Goal: Task Accomplishment & Management: Use online tool/utility

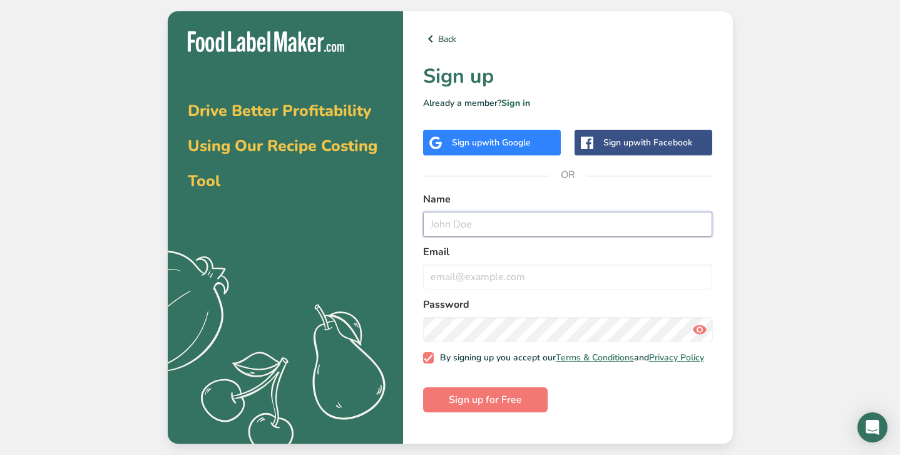
click at [528, 227] on input "text" at bounding box center [568, 224] width 290 height 25
type input "[PERSON_NAME]"
click at [535, 289] on input "email" at bounding box center [568, 276] width 290 height 25
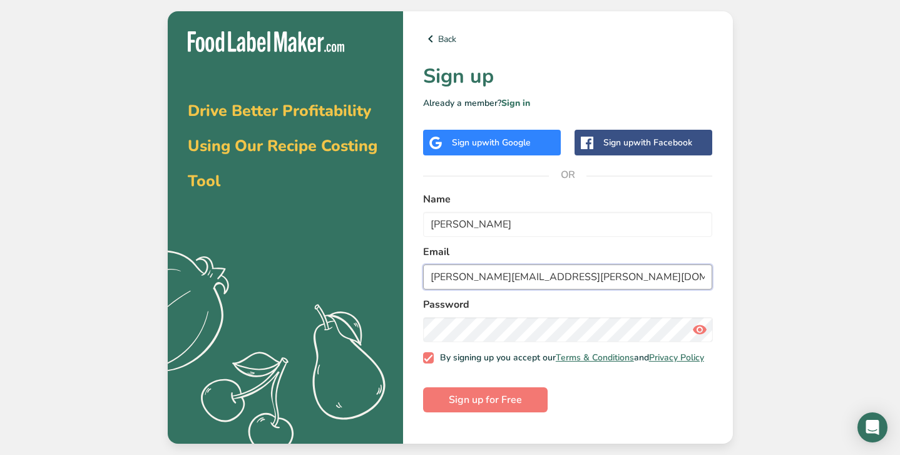
type input "[PERSON_NAME][EMAIL_ADDRESS][PERSON_NAME][DOMAIN_NAME]"
click at [505, 402] on span "Sign up for Free" at bounding box center [485, 399] width 73 height 15
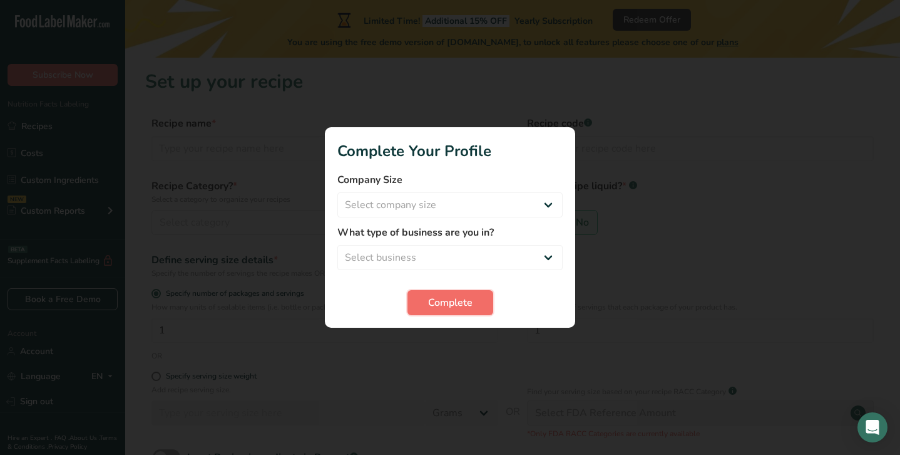
click at [456, 304] on span "Complete" at bounding box center [450, 302] width 44 height 15
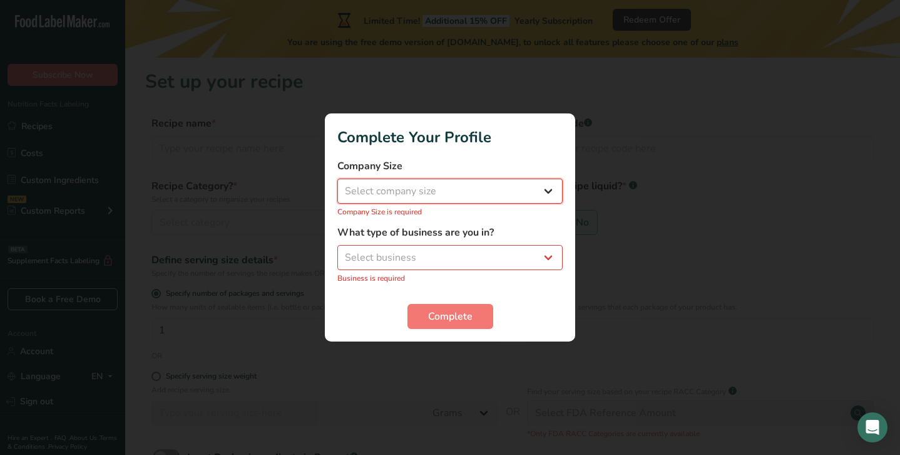
click at [560, 189] on select "Select company size Fewer than 10 Employees 10 to 50 Employees 51 to 500 Employ…" at bounding box center [449, 190] width 225 height 25
select select "1"
click at [337, 185] on select "Select company size Fewer than 10 Employees 10 to 50 Employees 51 to 500 Employ…" at bounding box center [449, 190] width 225 height 25
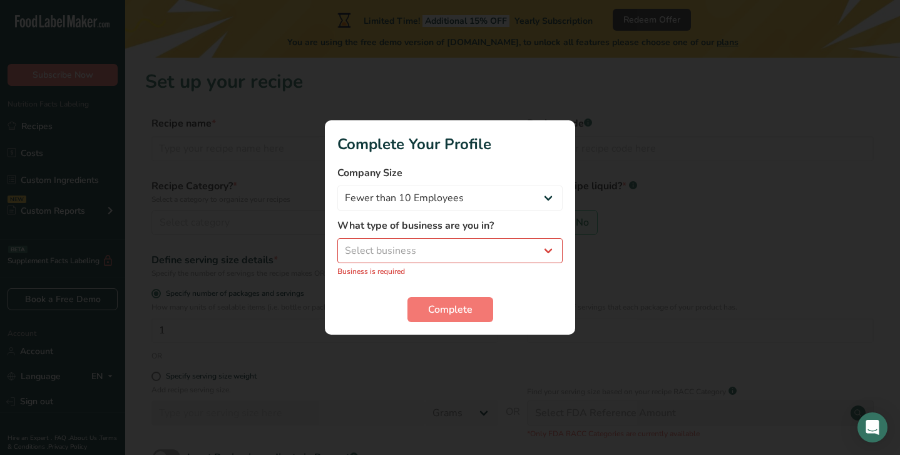
click at [423, 269] on p "Business is required" at bounding box center [449, 270] width 225 height 11
click at [436, 250] on select "Select business Packaged Food Manufacturer Restaurant & Cafe Bakery Meal Plans …" at bounding box center [449, 250] width 225 height 25
select select "5"
click at [337, 245] on select "Select business Packaged Food Manufacturer Restaurant & Cafe Bakery Meal Plans …" at bounding box center [449, 250] width 225 height 25
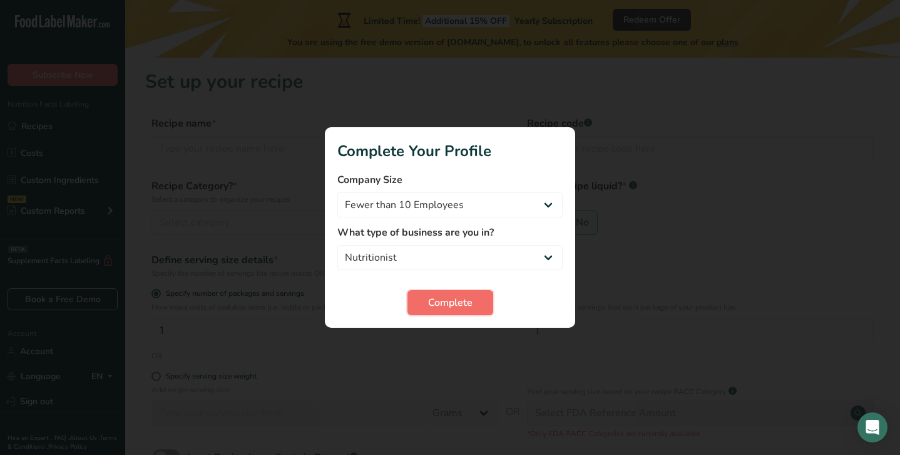
click at [462, 301] on span "Complete" at bounding box center [450, 302] width 44 height 15
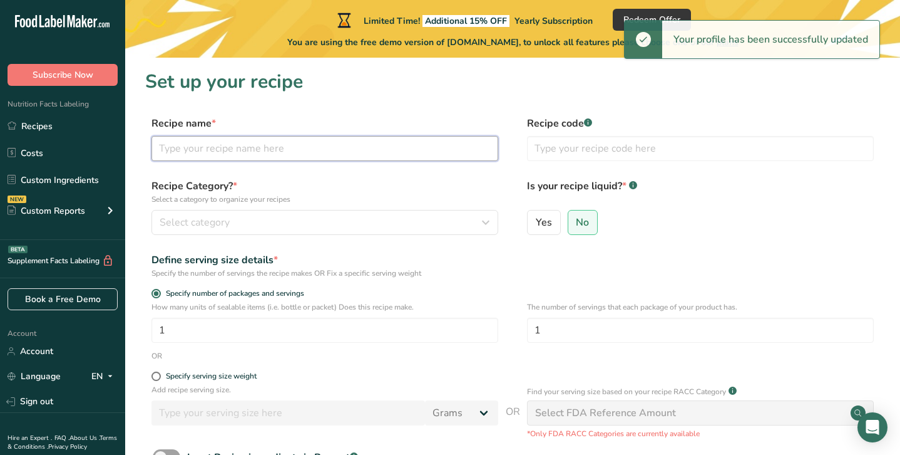
click at [282, 151] on input "text" at bounding box center [325, 148] width 347 height 25
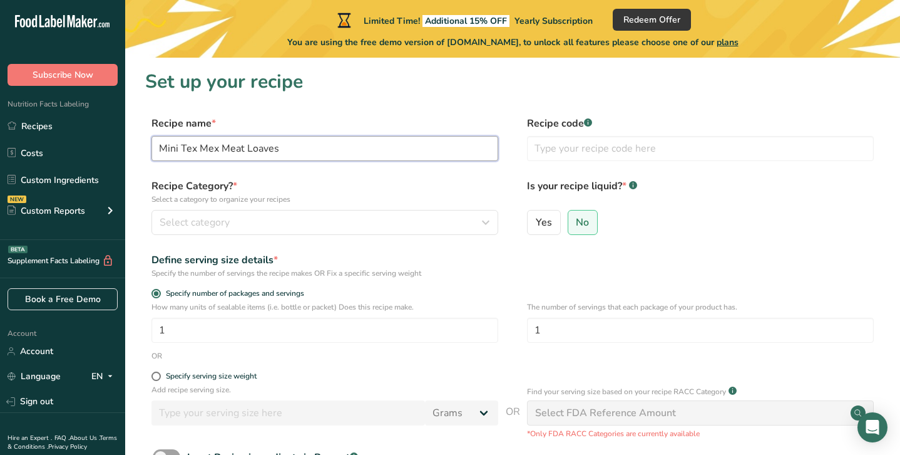
type input "Mini Tex Mex Meat Loaves"
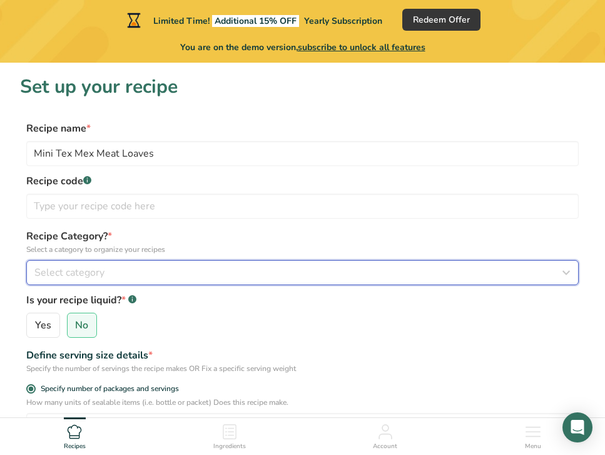
click at [89, 269] on span "Select category" at bounding box center [69, 272] width 70 height 15
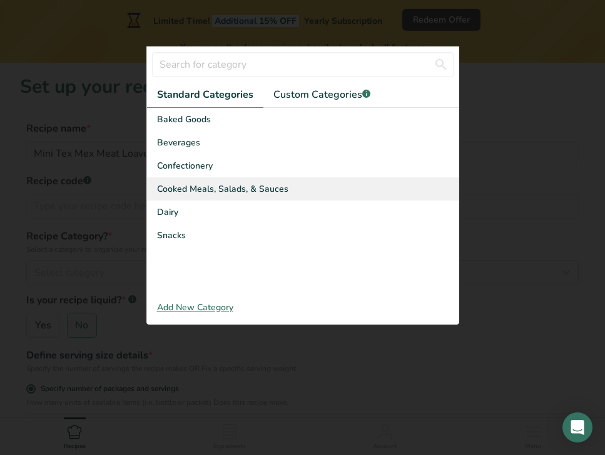
click at [197, 195] on span "Cooked Meals, Salads, & Sauces" at bounding box center [222, 188] width 131 height 13
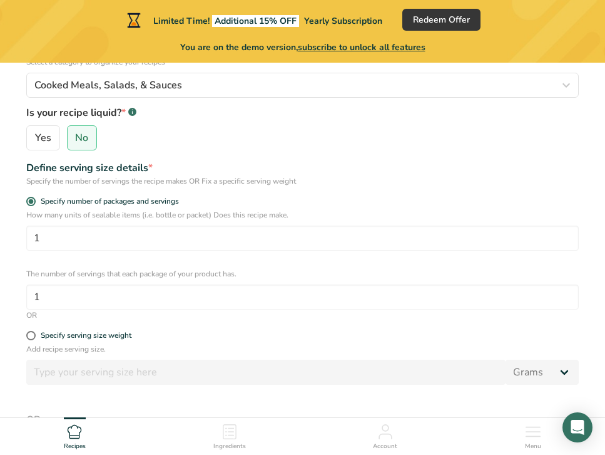
scroll to position [190, 0]
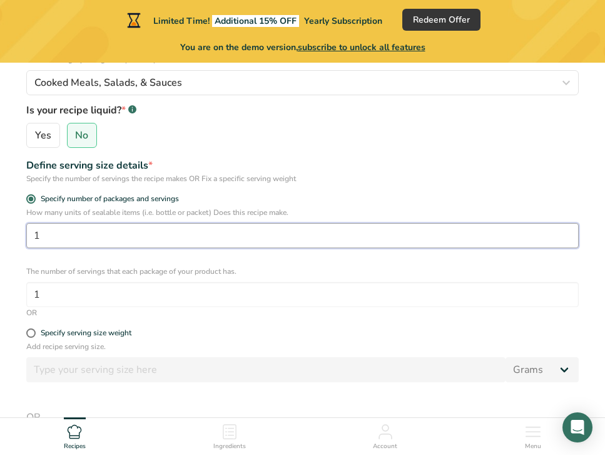
click at [78, 240] on input "1" at bounding box center [302, 235] width 553 height 25
type input "12"
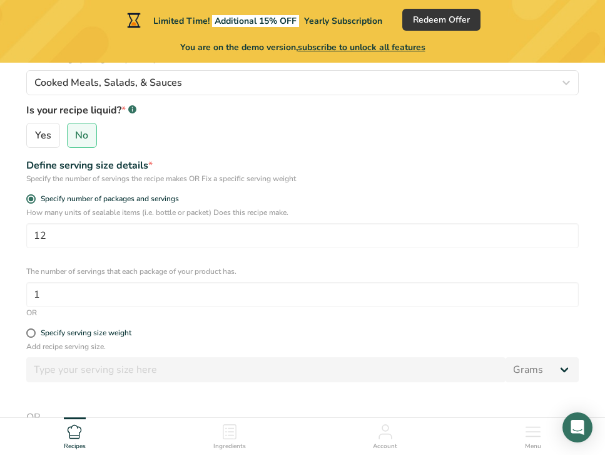
click at [61, 263] on div "How many units of sealable items (i.e. bottle or packet) Does this recipe make.…" at bounding box center [302, 257] width 565 height 100
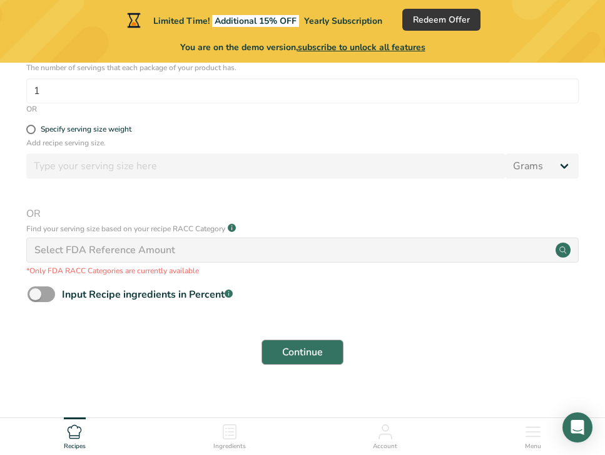
scroll to position [408, 0]
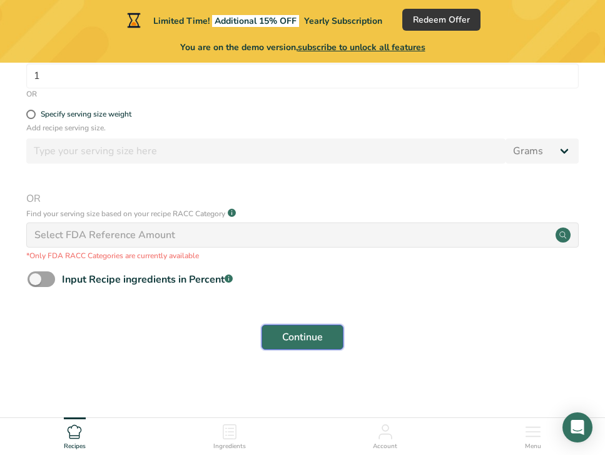
click at [311, 335] on span "Continue" at bounding box center [302, 336] width 41 height 15
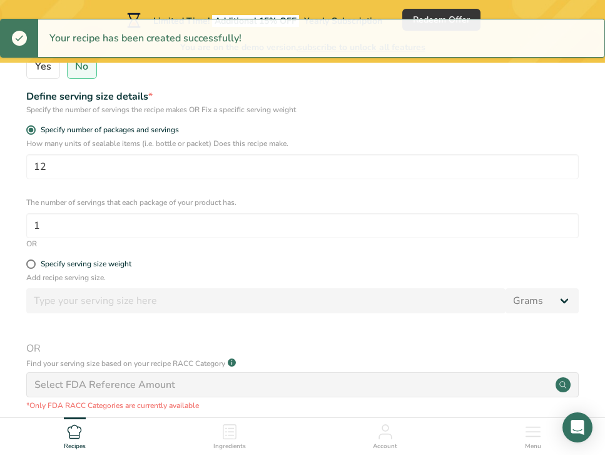
scroll to position [161, 0]
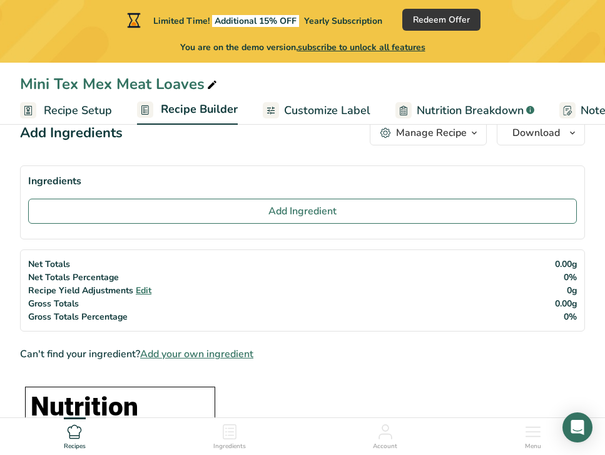
scroll to position [29, 0]
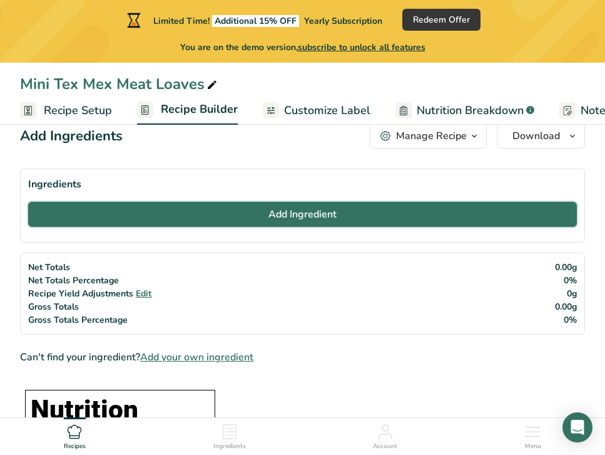
click at [279, 210] on span "Add Ingredient" at bounding box center [303, 214] width 68 height 15
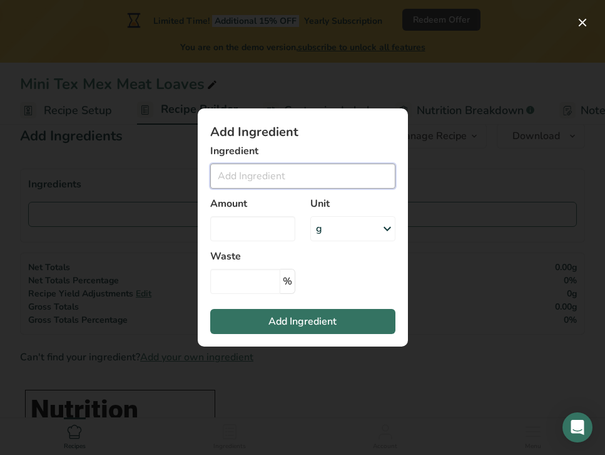
click at [272, 170] on input "Add ingredient modal" at bounding box center [302, 175] width 185 height 25
type input "1"
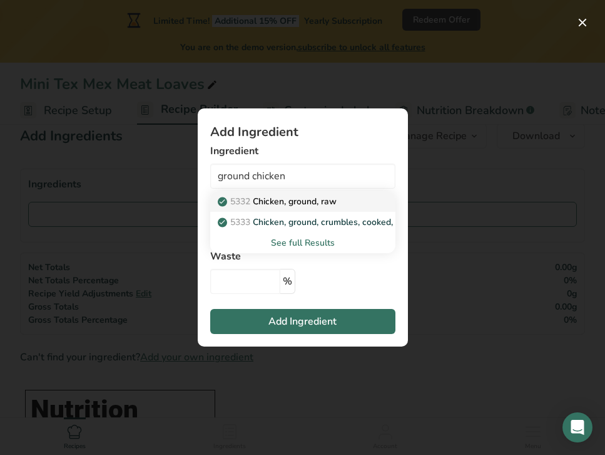
click at [353, 200] on div "5332 Chicken, ground, raw" at bounding box center [292, 201] width 145 height 13
type input "Chicken, ground, raw"
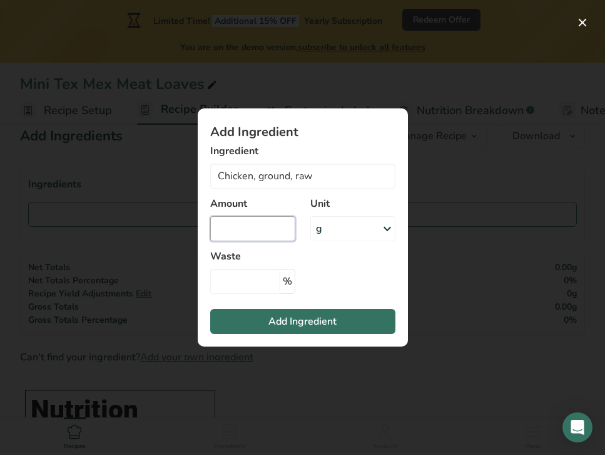
click at [286, 225] on input "Add ingredient modal" at bounding box center [252, 228] width 85 height 25
click at [342, 229] on div "g" at bounding box center [353, 228] width 85 height 25
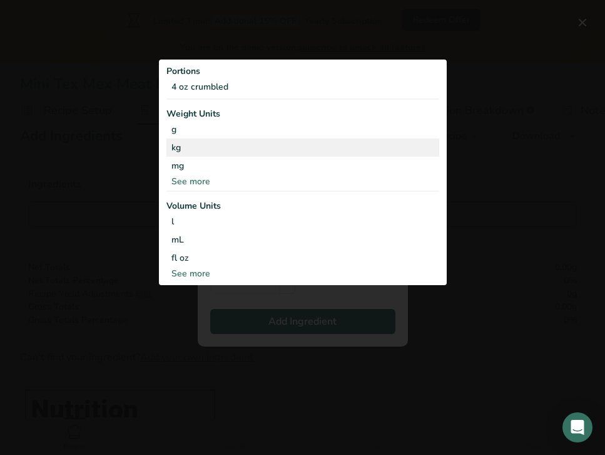
click at [252, 147] on div "kg" at bounding box center [303, 147] width 273 height 18
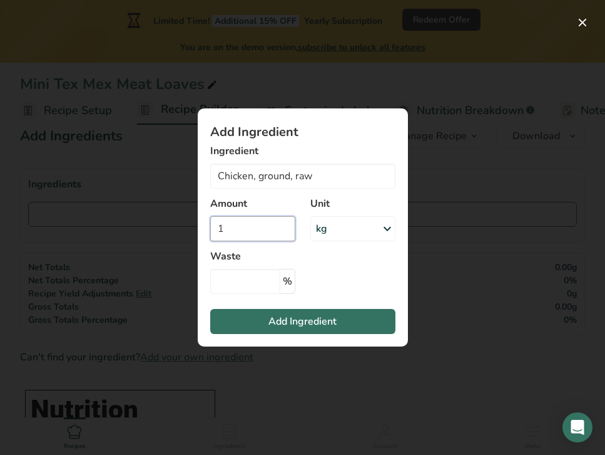
click at [237, 229] on input "1" at bounding box center [252, 228] width 85 height 25
type input "0"
type input "0.455"
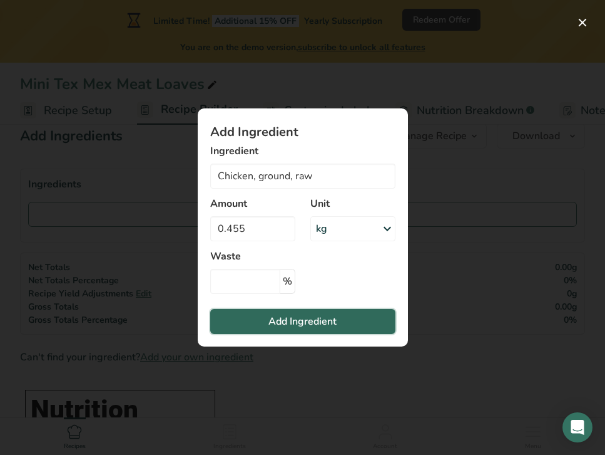
click at [336, 326] on span "Add Ingredient" at bounding box center [303, 321] width 68 height 15
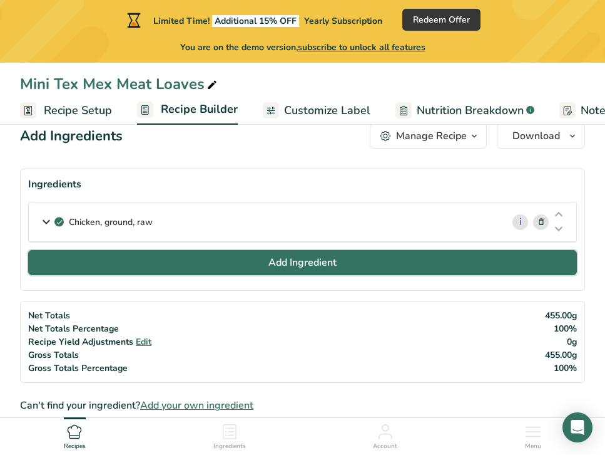
click at [345, 267] on button "Add Ingredient" at bounding box center [302, 262] width 549 height 25
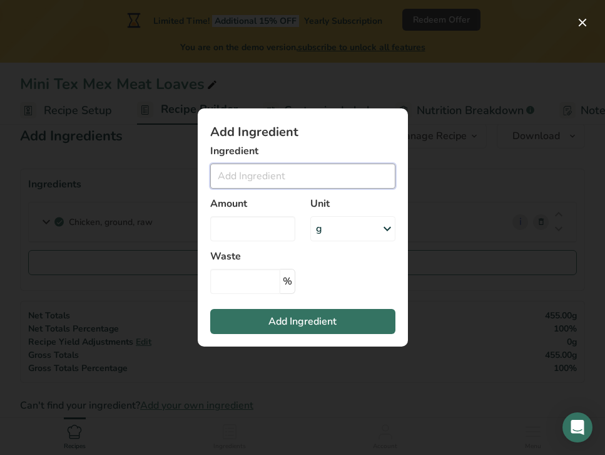
click at [272, 185] on input "Add ingredient modal" at bounding box center [302, 175] width 185 height 25
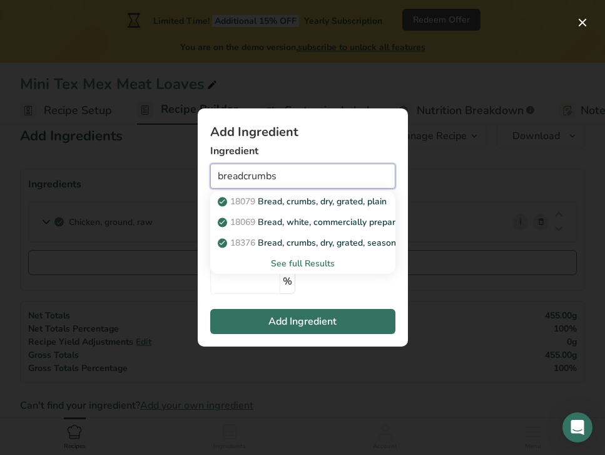
click at [340, 180] on input "breadcrumbs" at bounding box center [302, 175] width 185 height 25
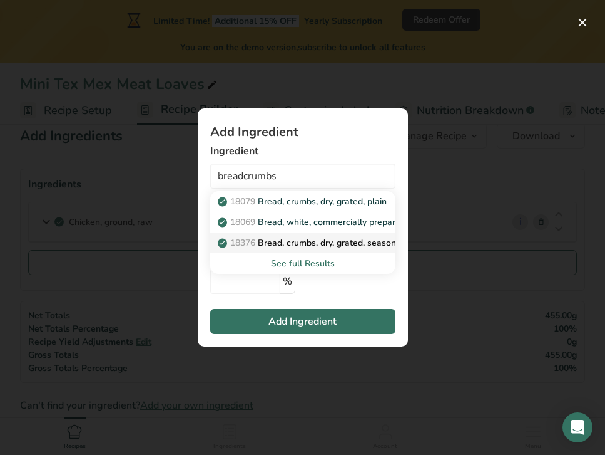
click at [364, 238] on p "18376 Bread, crumbs, dry, grated, seasoned" at bounding box center [313, 242] width 186 height 13
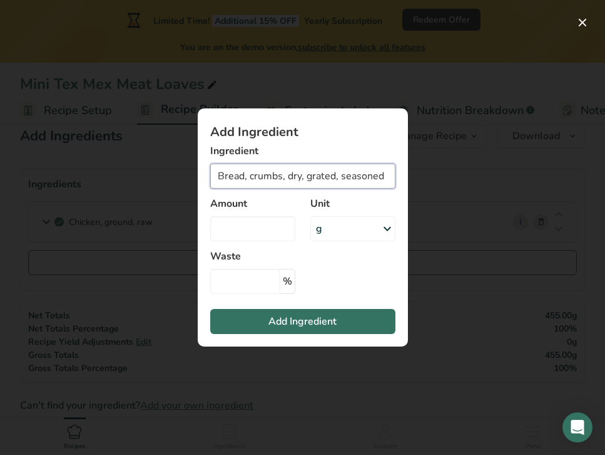
click at [384, 175] on input "Bread, crumbs, dry, grated, seasoned" at bounding box center [302, 175] width 185 height 25
click at [386, 176] on input "Bread, crumbs, dry, grated, seasoned" at bounding box center [302, 175] width 185 height 25
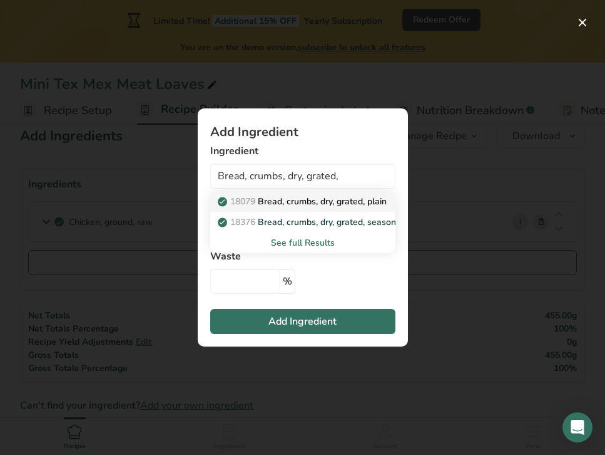
click at [369, 201] on p "18079 Bread, crumbs, dry, grated, plain" at bounding box center [303, 201] width 167 height 13
type input "Bread, crumbs, dry, grated, plain"
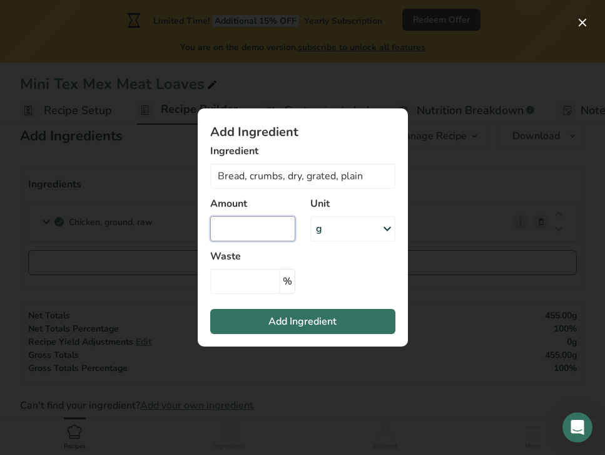
click at [270, 235] on input "Add ingredient modal" at bounding box center [252, 228] width 85 height 25
type input "1"
click at [349, 237] on div "g" at bounding box center [353, 228] width 85 height 25
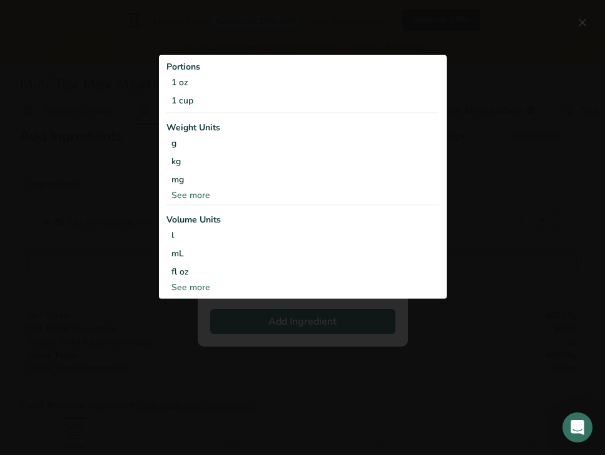
click at [377, 224] on div "Volume Units" at bounding box center [303, 218] width 273 height 13
click at [234, 97] on div "1 cup" at bounding box center [303, 100] width 273 height 18
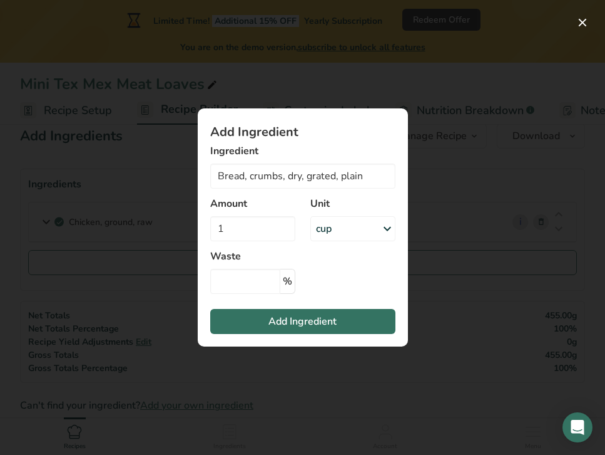
click at [300, 208] on div "Amount 1" at bounding box center [253, 218] width 100 height 60
click at [297, 321] on span "Add Ingredient" at bounding box center [303, 321] width 68 height 15
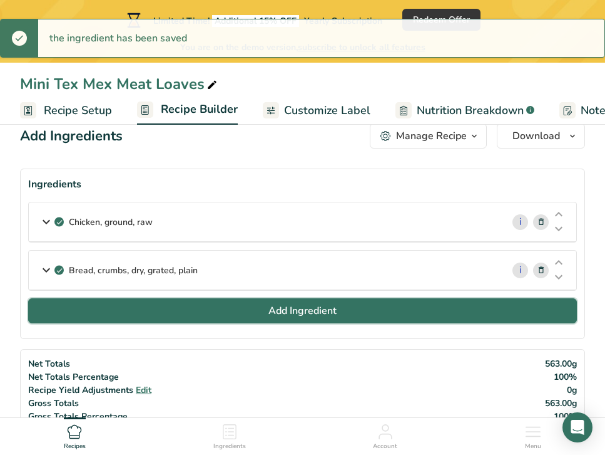
click at [277, 307] on span "Add Ingredient" at bounding box center [303, 310] width 68 height 15
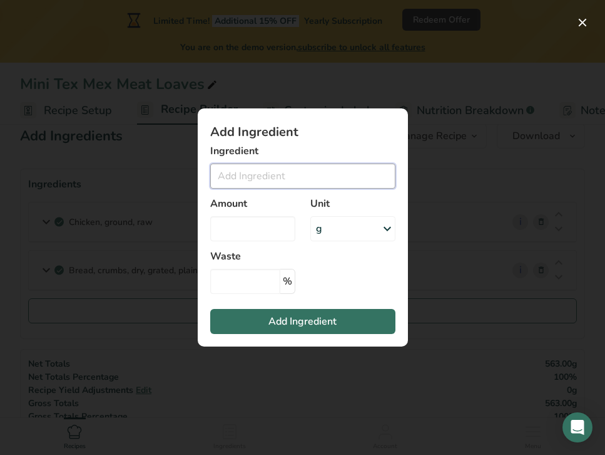
click at [283, 178] on input "Add ingredient modal" at bounding box center [302, 175] width 185 height 25
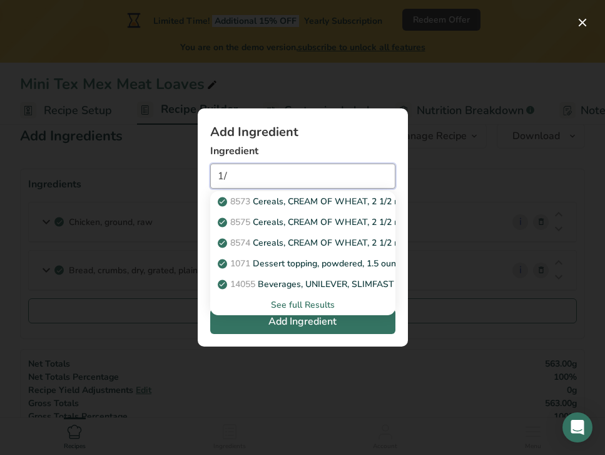
type input "1"
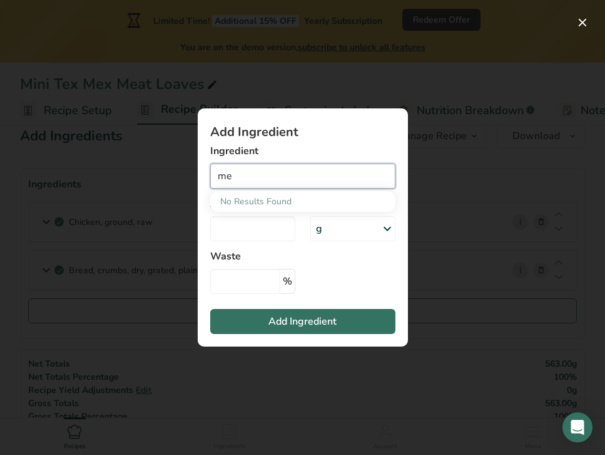
type input "m"
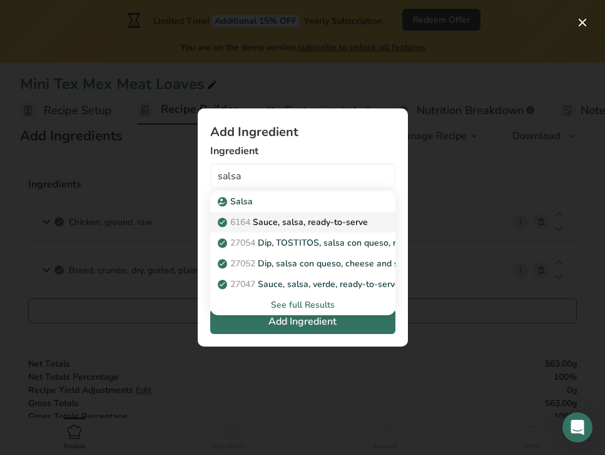
click at [359, 216] on p "6164 Sauce, salsa, ready-to-serve" at bounding box center [294, 221] width 148 height 13
type input "Sauce, salsa, ready-to-serve"
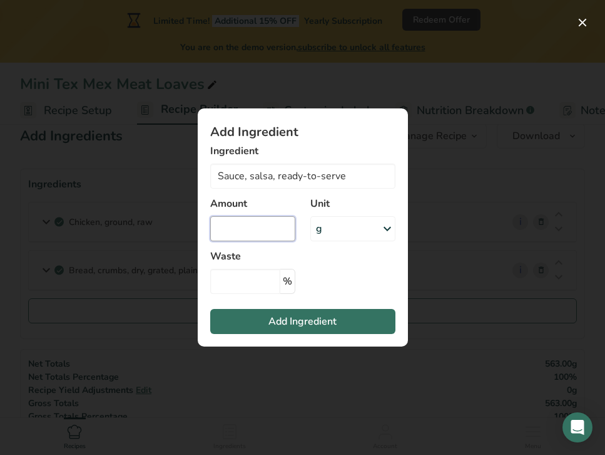
click at [267, 226] on input "Add ingredient modal" at bounding box center [252, 228] width 85 height 25
click at [357, 224] on div "g" at bounding box center [353, 228] width 85 height 25
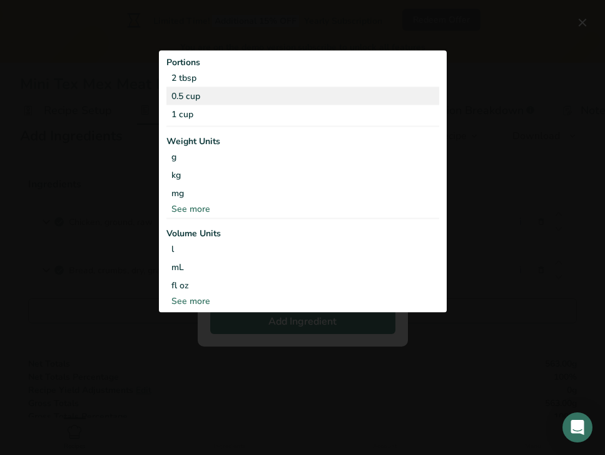
click at [273, 93] on div "0.5 cup" at bounding box center [303, 95] width 273 height 18
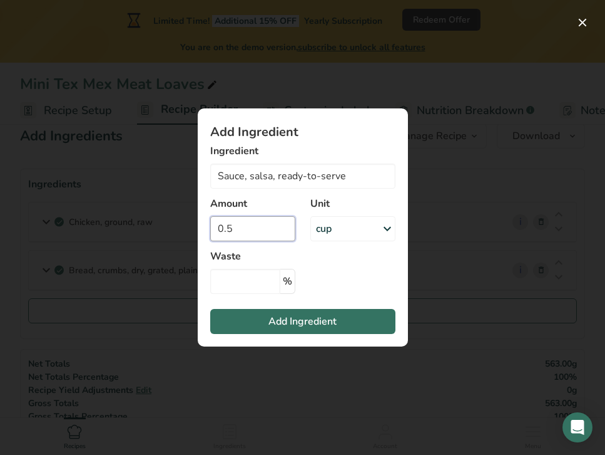
click at [235, 233] on input "0.5" at bounding box center [252, 228] width 85 height 25
click at [222, 232] on input "0.5" at bounding box center [252, 228] width 85 height 25
type input "1.5"
click at [349, 265] on section "Add Ingredient Ingredient Sauce, salsa, ready-to-serve Salsa 6164 Sauce, salsa,…" at bounding box center [303, 227] width 210 height 238
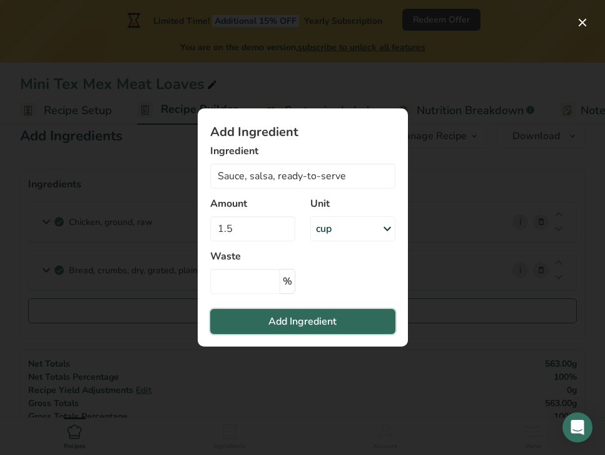
click at [331, 324] on span "Add Ingredient" at bounding box center [303, 321] width 68 height 15
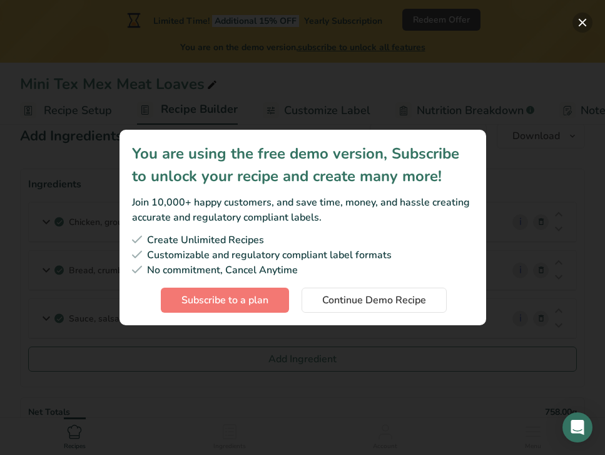
click at [585, 24] on button "Subscription modal" at bounding box center [583, 23] width 20 height 20
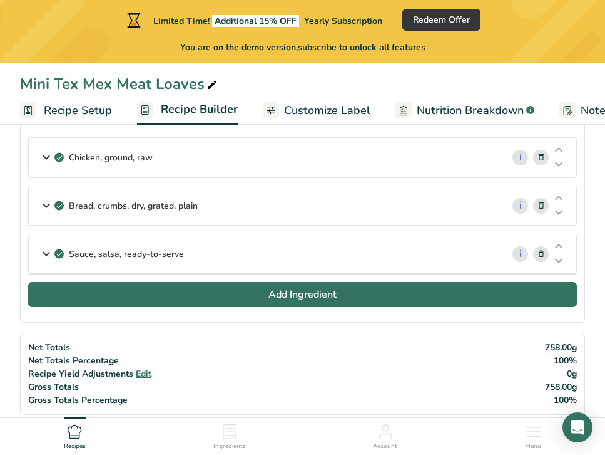
scroll to position [87, 0]
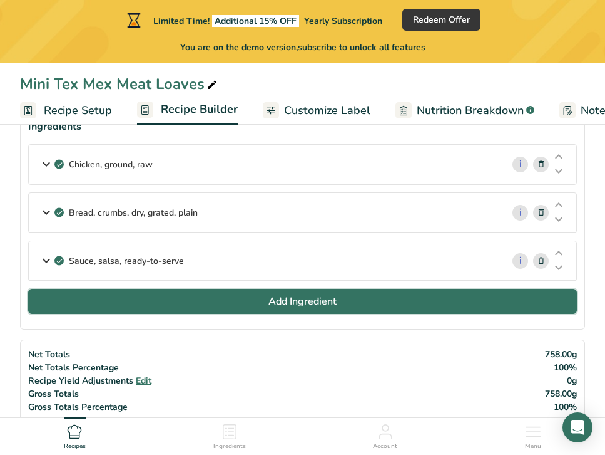
click at [301, 292] on button "Add Ingredient" at bounding box center [302, 301] width 549 height 25
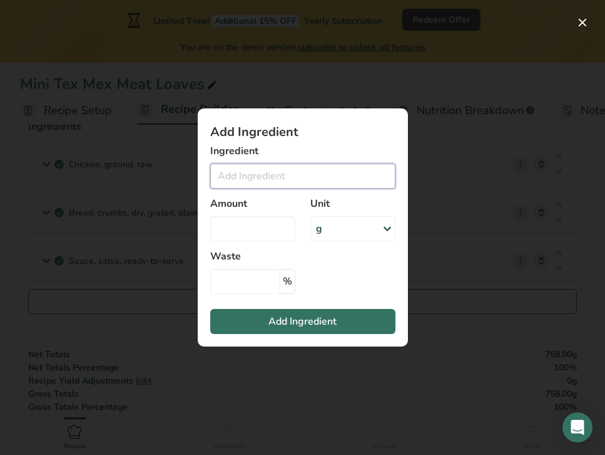
click at [274, 185] on input "Add ingredient modal" at bounding box center [302, 175] width 185 height 25
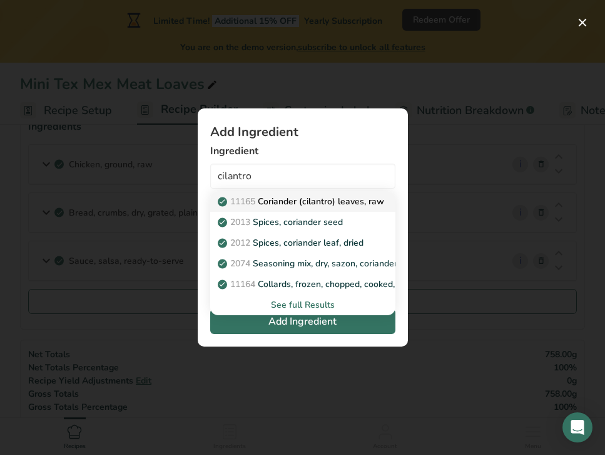
click at [348, 198] on p "11165 Coriander (cilantro) leaves, raw" at bounding box center [302, 201] width 164 height 13
type input "Coriander (cilantro) leaves, raw"
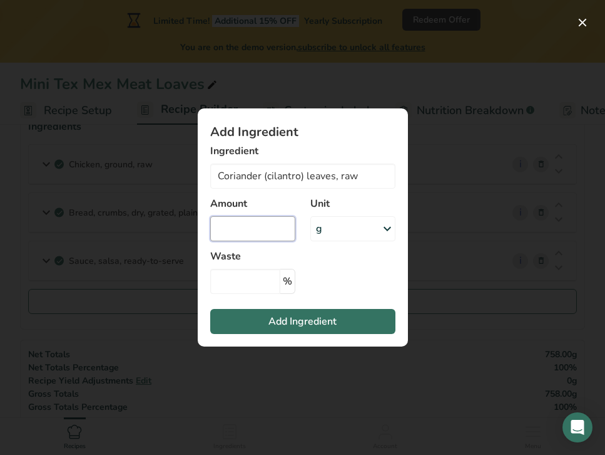
click at [255, 234] on input "Add ingredient modal" at bounding box center [252, 228] width 85 height 25
click at [369, 222] on div "g" at bounding box center [353, 228] width 85 height 25
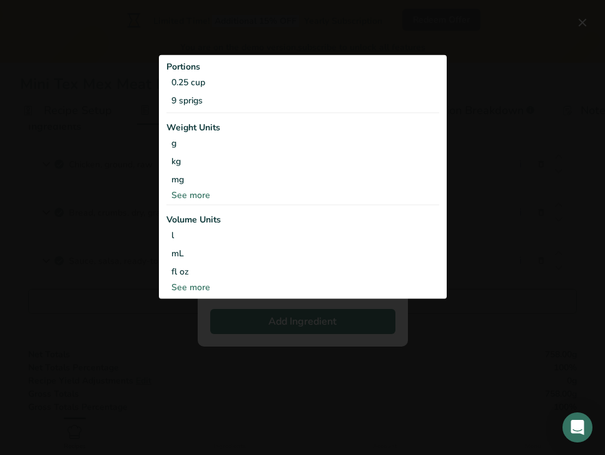
click at [507, 205] on div "Add ingredient modal" at bounding box center [302, 227] width 605 height 455
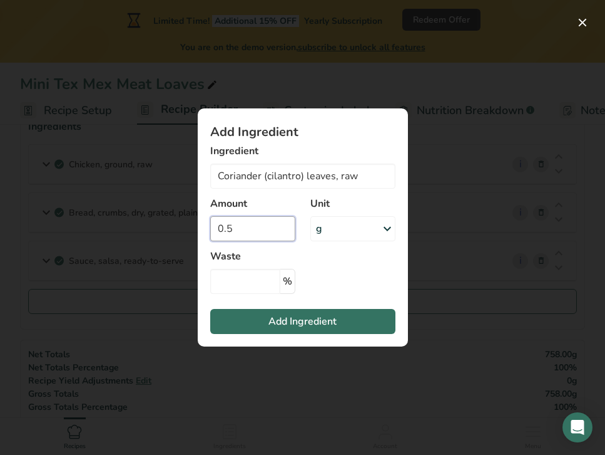
click at [267, 232] on input "0.5" at bounding box center [252, 228] width 85 height 25
type input "0"
click at [322, 234] on div "g" at bounding box center [353, 228] width 85 height 25
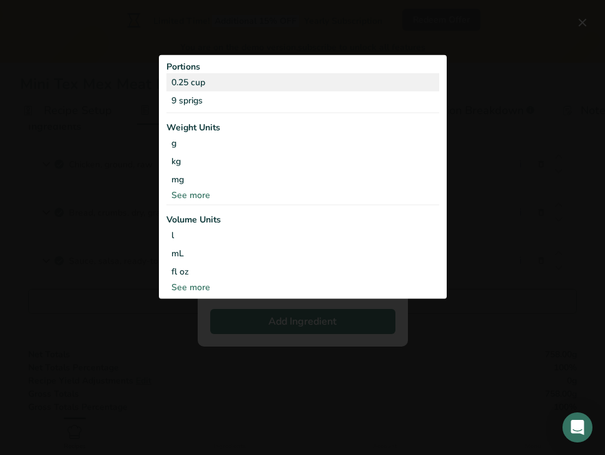
click at [220, 80] on div "0.25 cup" at bounding box center [303, 82] width 273 height 18
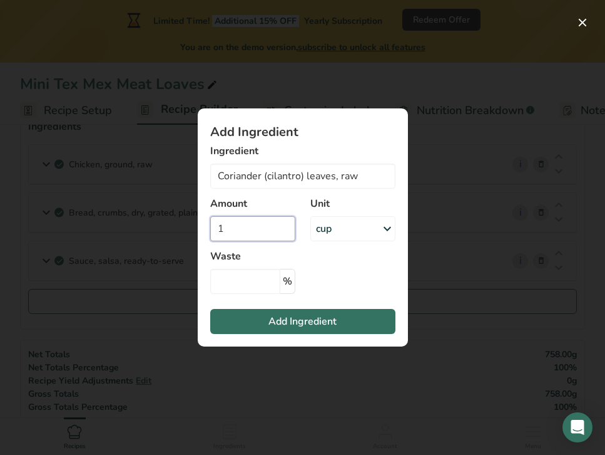
click at [274, 229] on input "1" at bounding box center [252, 228] width 85 height 25
type input "0.5"
click at [344, 265] on section "Add Ingredient Ingredient Coriander (cilantro) leaves, raw 11165 Coriander (cil…" at bounding box center [303, 227] width 210 height 238
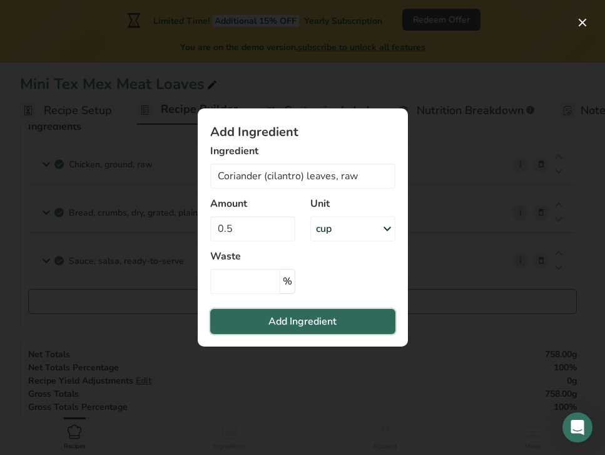
click at [311, 322] on span "Add Ingredient" at bounding box center [303, 321] width 68 height 15
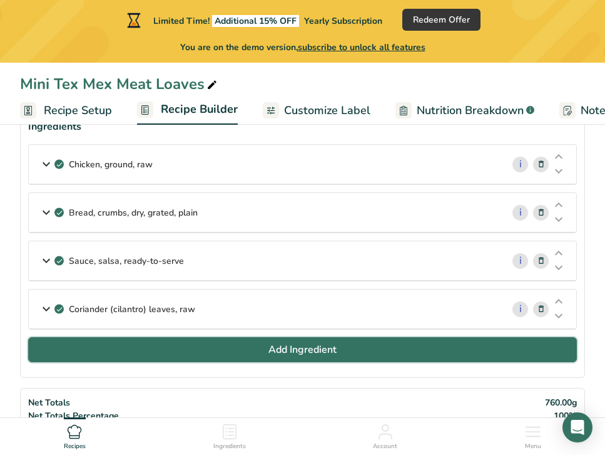
click at [286, 353] on span "Add Ingredient" at bounding box center [303, 349] width 68 height 15
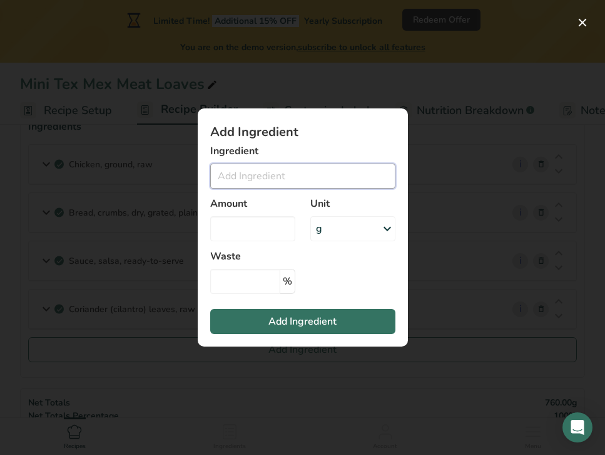
click at [260, 183] on input "Add ingredient modal" at bounding box center [302, 175] width 185 height 25
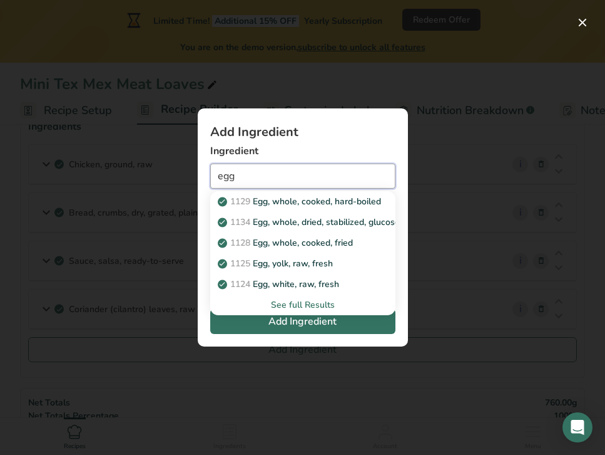
click at [307, 177] on input "egg" at bounding box center [302, 175] width 185 height 25
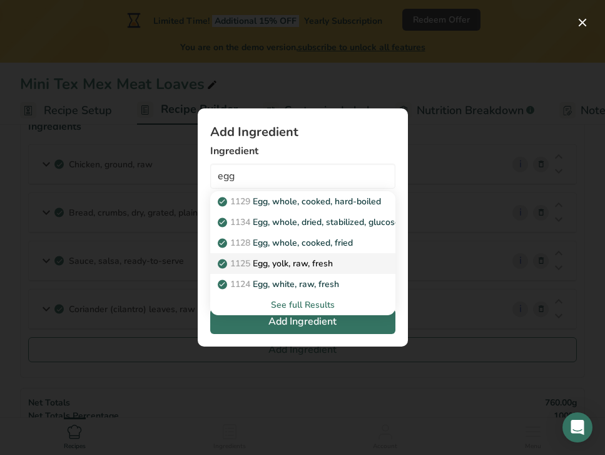
click at [319, 267] on p "1125 Egg, yolk, raw, fresh" at bounding box center [276, 263] width 113 height 13
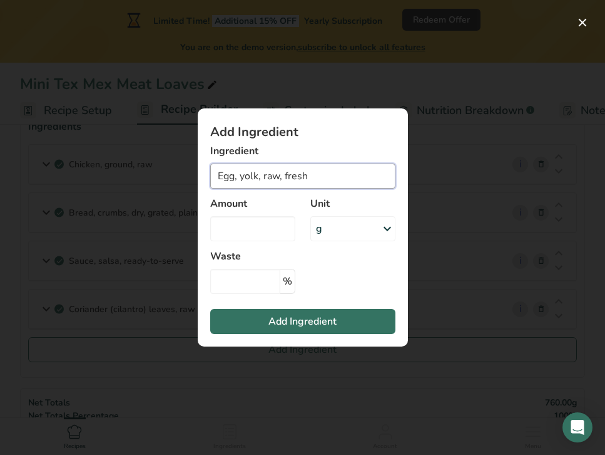
click at [331, 178] on input "Egg, yolk, raw, fresh" at bounding box center [302, 175] width 185 height 25
click at [260, 174] on input "Egg, yolk, raw, fresh" at bounding box center [302, 175] width 185 height 25
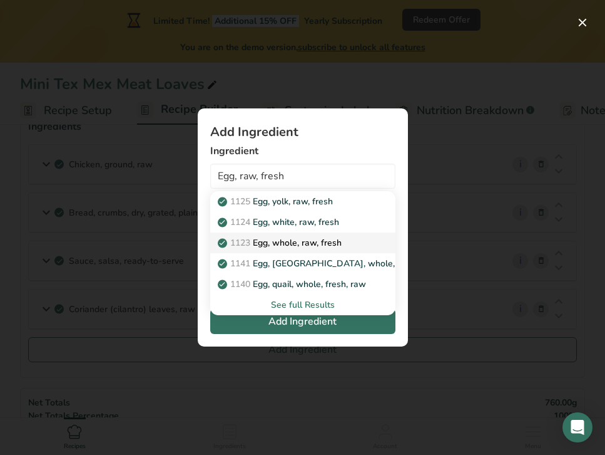
click at [306, 246] on p "1123 Egg, whole, raw, fresh" at bounding box center [280, 242] width 121 height 13
type input "Egg, whole, raw, fresh"
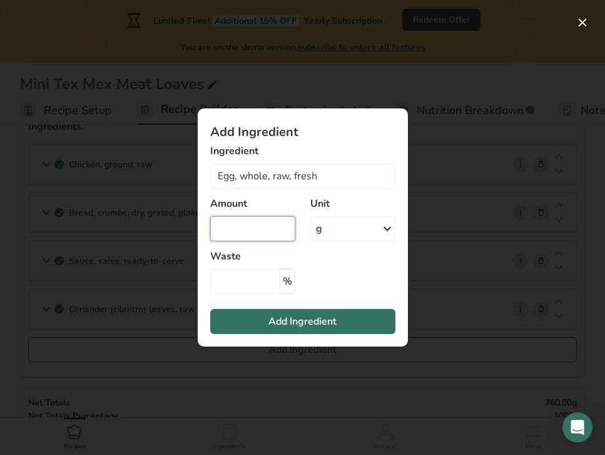
click at [270, 222] on input "Add ingredient modal" at bounding box center [252, 228] width 85 height 25
type input "1"
click at [332, 261] on section "Add Ingredient Ingredient Egg, whole, raw, fresh 1125 Egg, yolk, raw, fresh 112…" at bounding box center [303, 227] width 210 height 238
click at [351, 234] on div "g" at bounding box center [353, 228] width 85 height 25
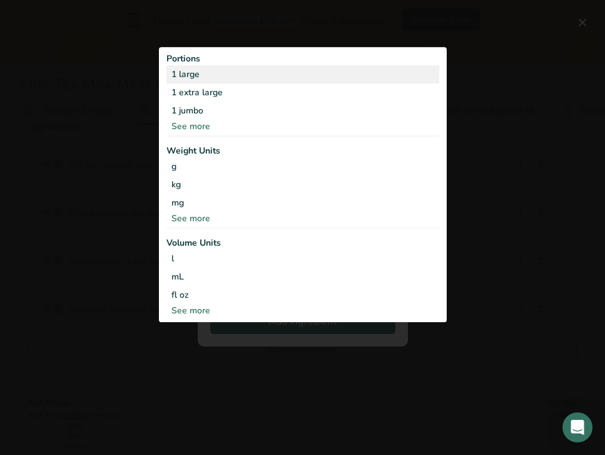
click at [235, 71] on div "1 large" at bounding box center [303, 74] width 273 height 18
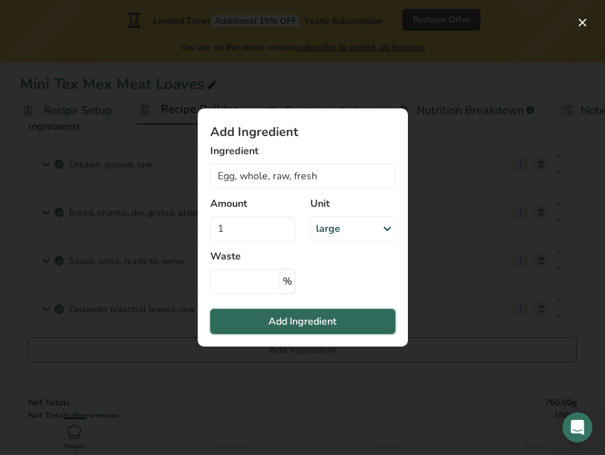
click at [333, 317] on span "Add Ingredient" at bounding box center [303, 321] width 68 height 15
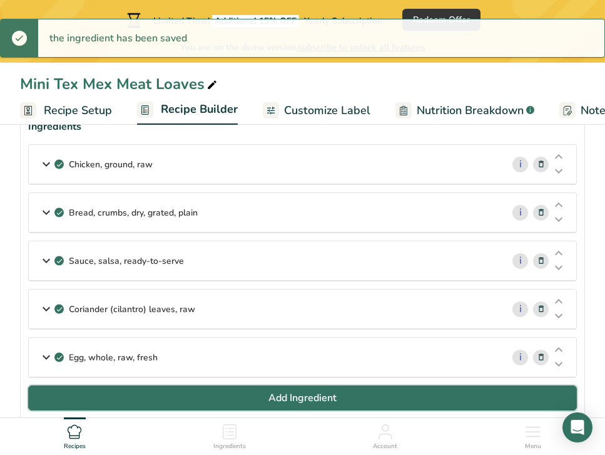
click at [276, 394] on span "Add Ingredient" at bounding box center [303, 397] width 68 height 15
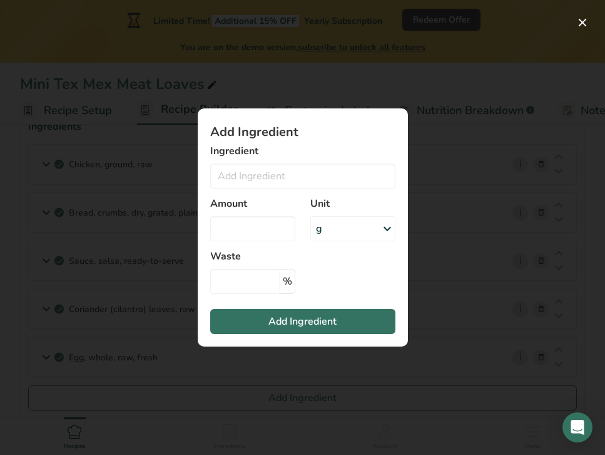
click at [247, 192] on div "Amount" at bounding box center [253, 218] width 100 height 60
click at [247, 185] on input "Add ingredient modal" at bounding box center [302, 175] width 185 height 25
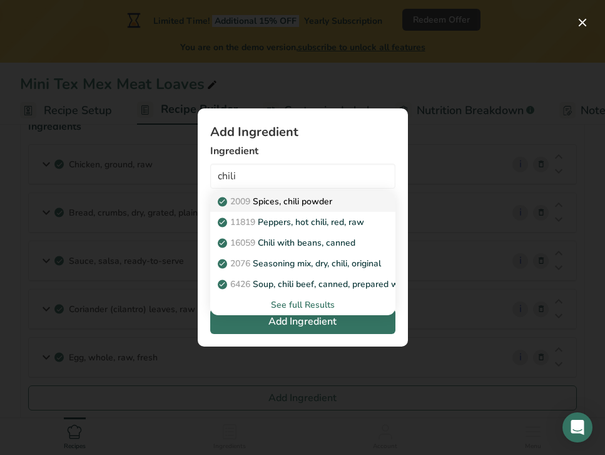
click at [303, 202] on p "2009 Spices, chili powder" at bounding box center [276, 201] width 112 height 13
type input "Spices, chili powder"
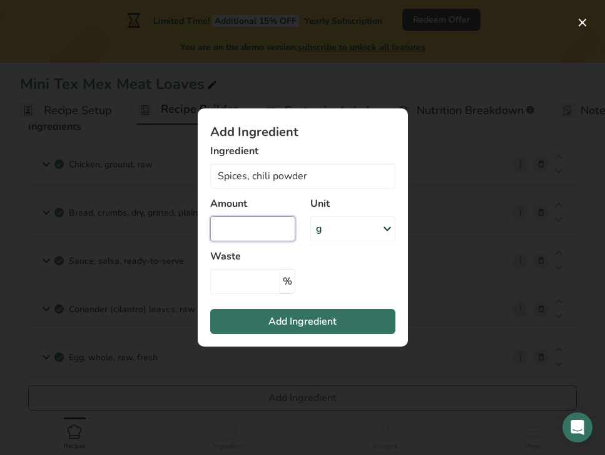
click at [268, 221] on input "Add ingredient modal" at bounding box center [252, 228] width 85 height 25
type input "2"
click at [336, 228] on div "g" at bounding box center [353, 228] width 85 height 25
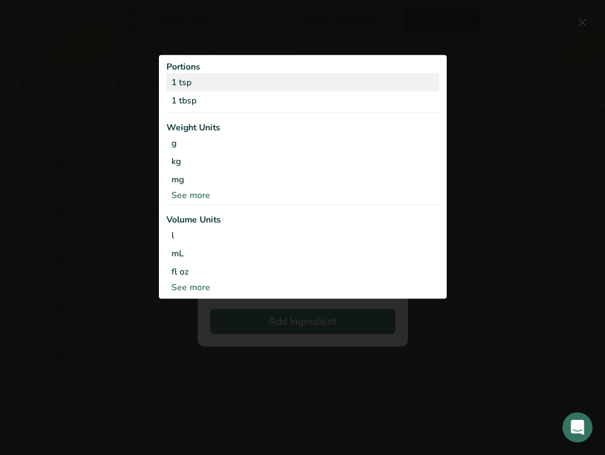
click at [255, 82] on div "1 tsp" at bounding box center [303, 82] width 273 height 18
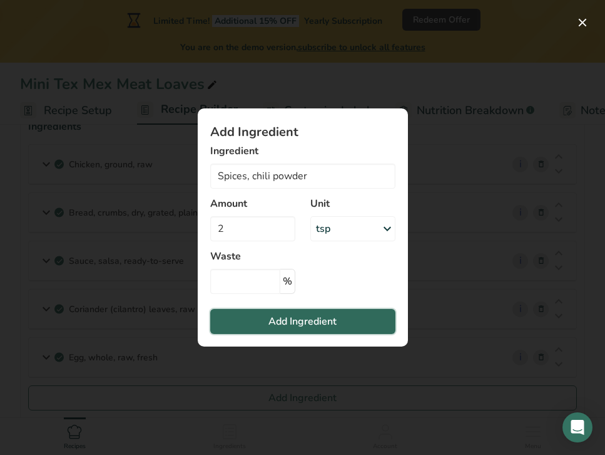
click at [328, 318] on span "Add Ingredient" at bounding box center [303, 321] width 68 height 15
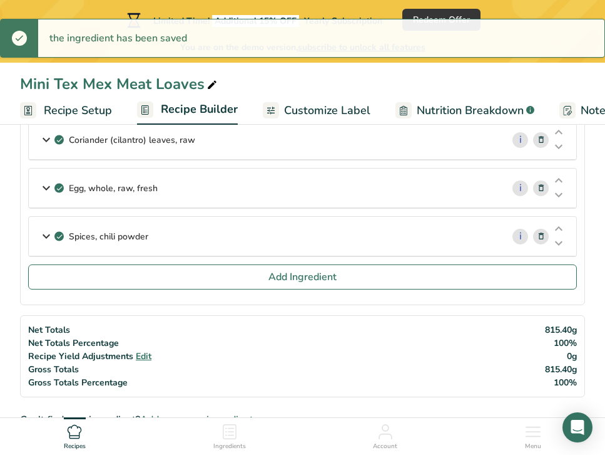
scroll to position [257, 0]
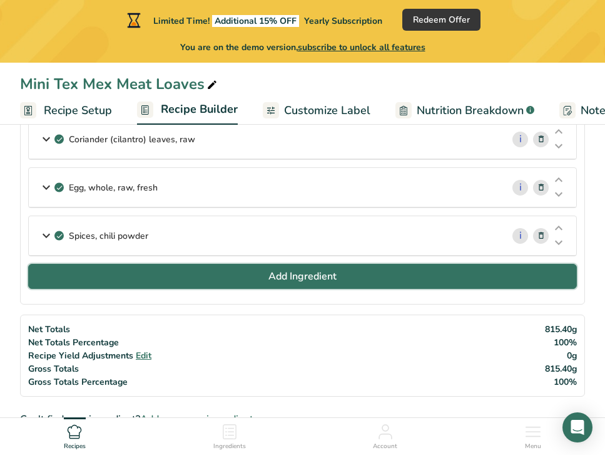
click at [219, 276] on button "Add Ingredient" at bounding box center [302, 276] width 549 height 25
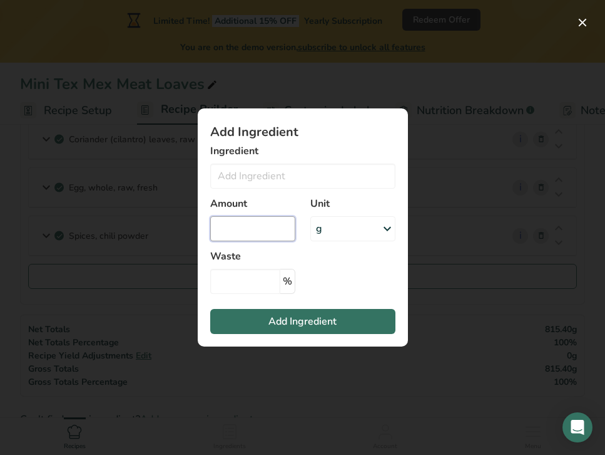
click at [240, 234] on input "Add ingredient modal" at bounding box center [252, 228] width 85 height 25
type input "1.5"
click at [289, 186] on input "Add ingredient modal" at bounding box center [302, 175] width 185 height 25
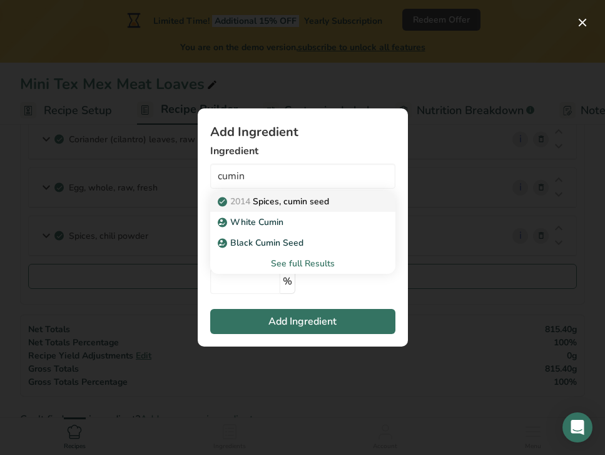
click at [318, 201] on p "2014 Spices, cumin seed" at bounding box center [274, 201] width 109 height 13
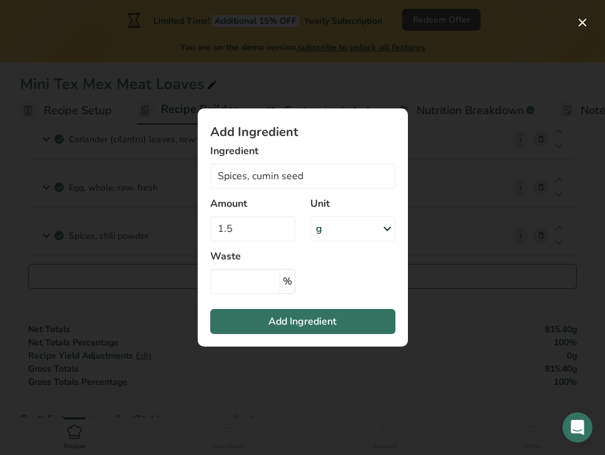
click at [354, 222] on div "g" at bounding box center [353, 228] width 85 height 25
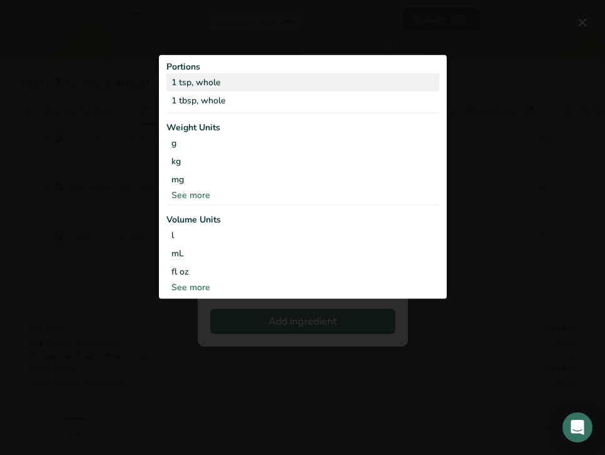
click at [245, 79] on div "1 tsp, whole" at bounding box center [303, 82] width 273 height 18
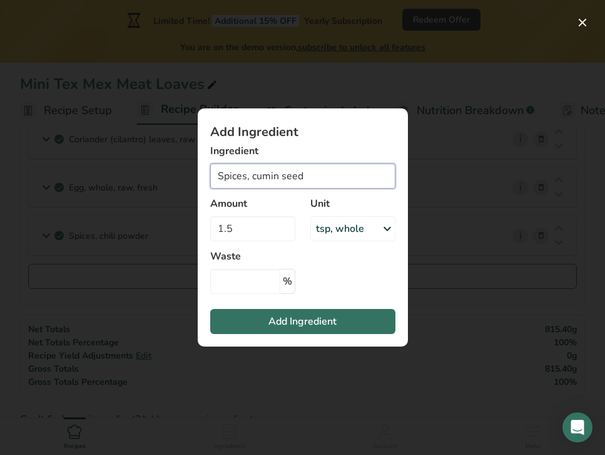
click at [311, 180] on input "Spices, cumin seed" at bounding box center [302, 175] width 185 height 25
click at [356, 241] on div "Unit tsp, whole Portions 1 tsp, whole 1 tbsp, whole Weight Units g kg mg See mo…" at bounding box center [353, 218] width 100 height 60
click at [356, 225] on div "tsp, whole" at bounding box center [340, 228] width 48 height 15
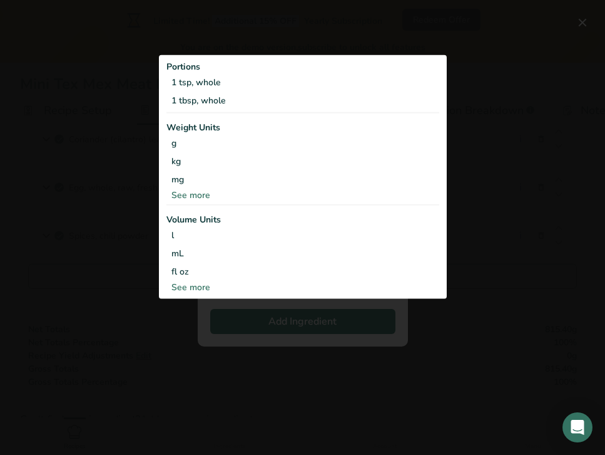
click at [493, 224] on div "Add ingredient modal" at bounding box center [302, 227] width 605 height 455
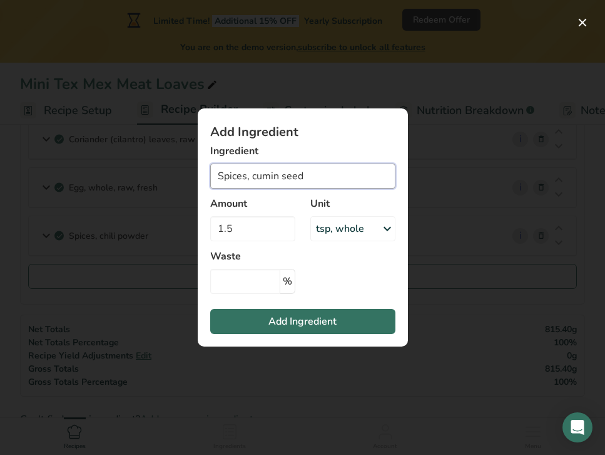
click at [330, 173] on input "Spices, cumin seed" at bounding box center [302, 175] width 185 height 25
type input "\"
type input "c"
drag, startPoint x: 253, startPoint y: 177, endPoint x: 192, endPoint y: 166, distance: 62.3
click at [192, 166] on div "Add Ingredient Ingredient ground cumin No Results Found Amount 1.5 Unit tsp, wh…" at bounding box center [303, 227] width 250 height 278
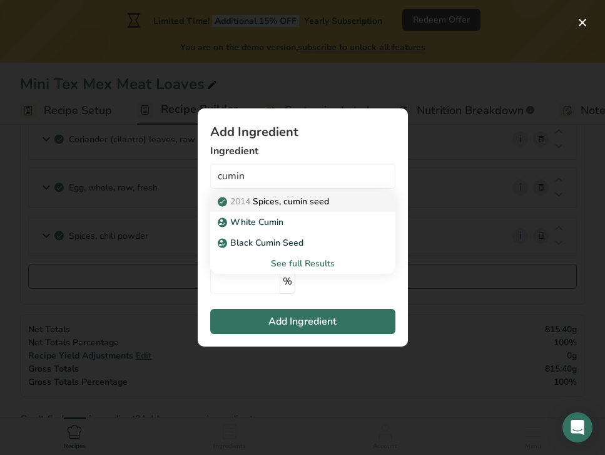
click at [277, 200] on p "2014 Spices, cumin seed" at bounding box center [274, 201] width 109 height 13
type input "Spices, cumin seed"
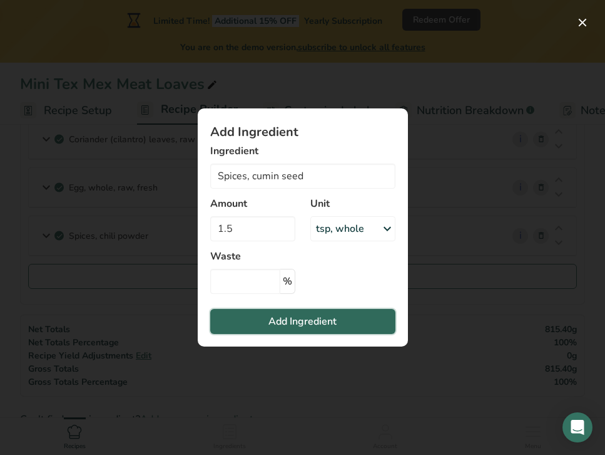
click at [308, 317] on span "Add Ingredient" at bounding box center [303, 321] width 68 height 15
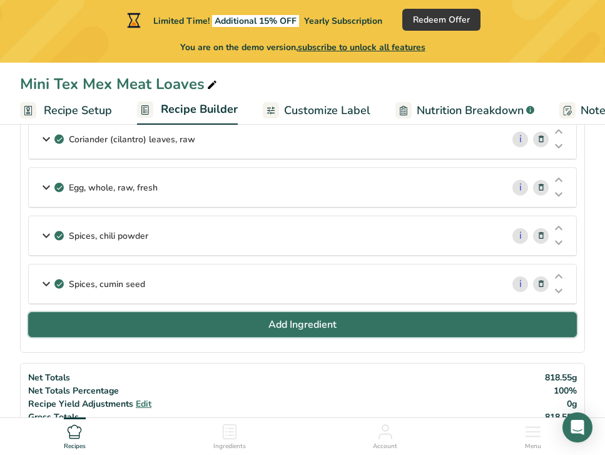
click at [280, 324] on span "Add Ingredient" at bounding box center [303, 324] width 68 height 15
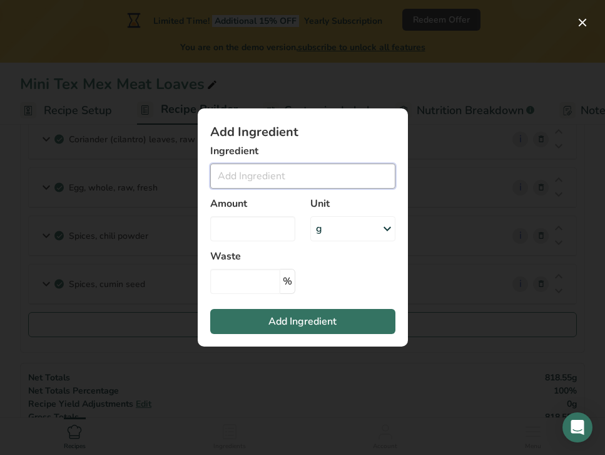
click at [270, 178] on input "Add ingredient modal" at bounding box center [302, 175] width 185 height 25
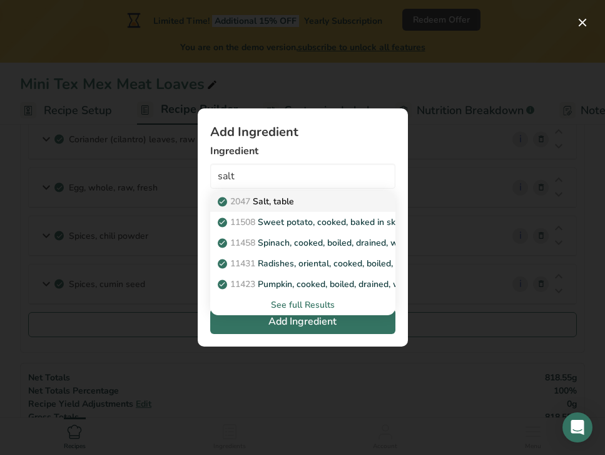
click at [286, 200] on p "2047 Salt, table" at bounding box center [257, 201] width 74 height 13
type input "Salt, table"
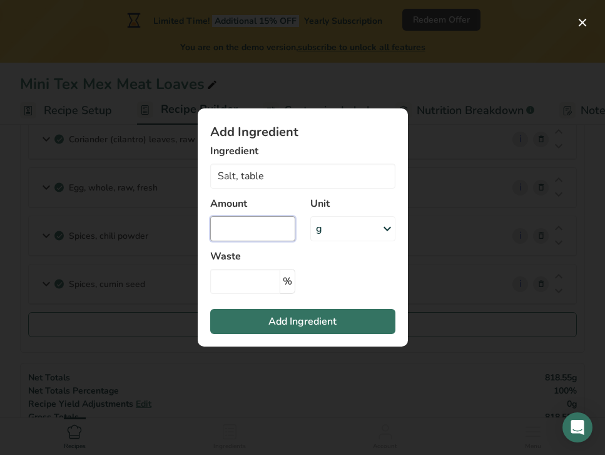
click at [265, 219] on input "Add ingredient modal" at bounding box center [252, 228] width 85 height 25
type input "0.5"
click at [350, 231] on div "g" at bounding box center [353, 228] width 85 height 25
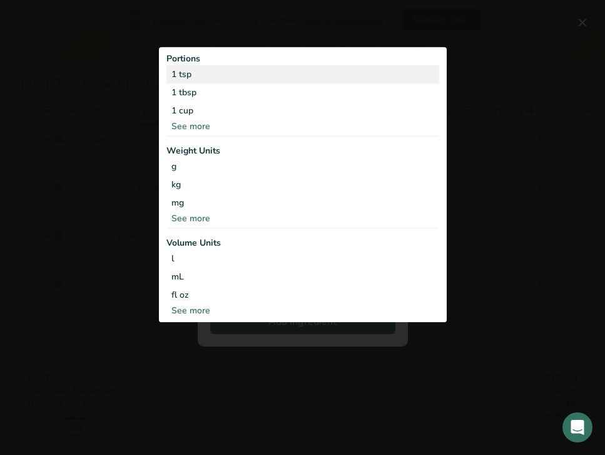
click at [249, 80] on div "1 tsp" at bounding box center [303, 74] width 273 height 18
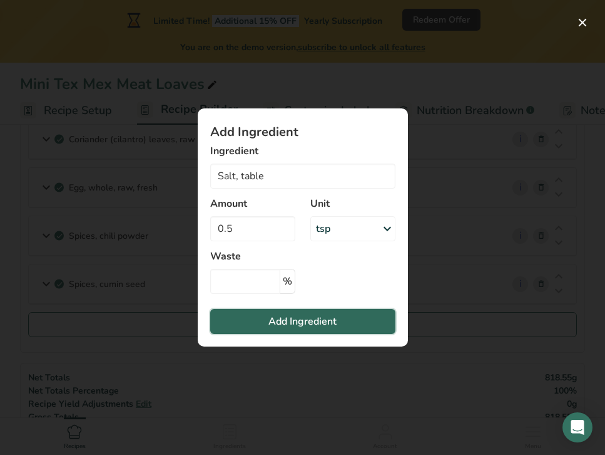
click at [316, 312] on button "Add Ingredient" at bounding box center [302, 321] width 185 height 25
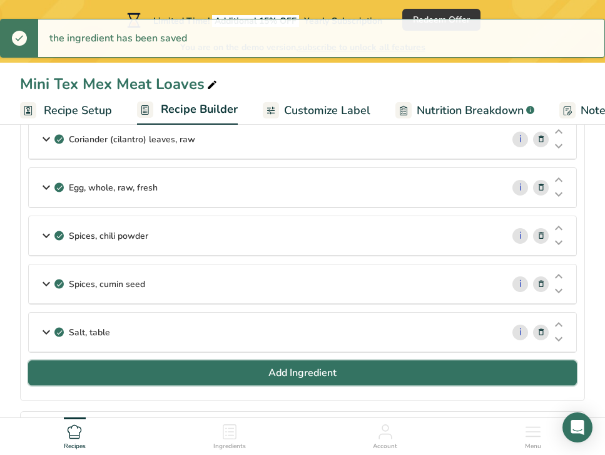
click at [254, 371] on button "Add Ingredient" at bounding box center [302, 372] width 549 height 25
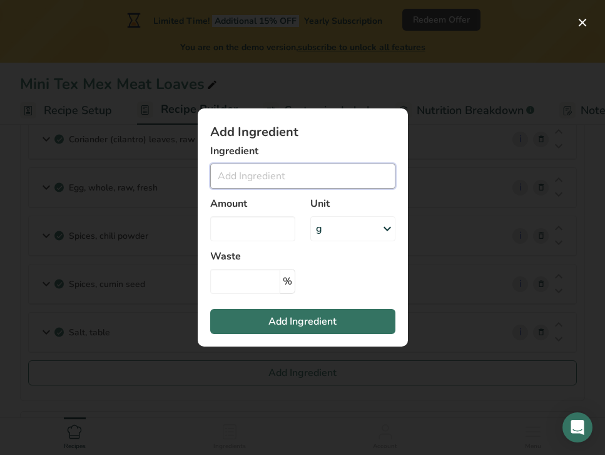
click at [265, 168] on input "Add ingredient modal" at bounding box center [302, 175] width 185 height 25
type input "0"
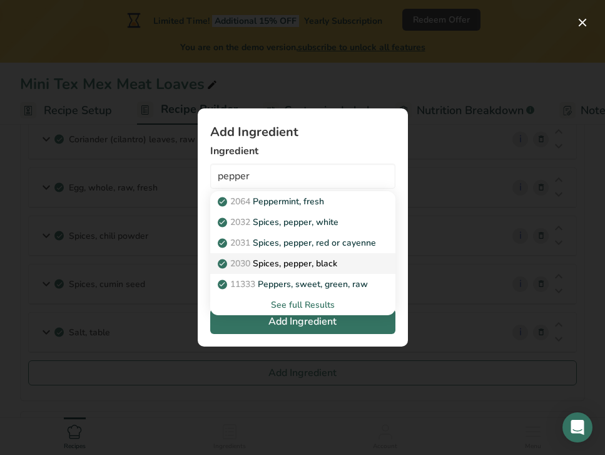
click at [339, 261] on div "2030 Spices, pepper, black" at bounding box center [292, 263] width 145 height 13
type input "Spices, pepper, black"
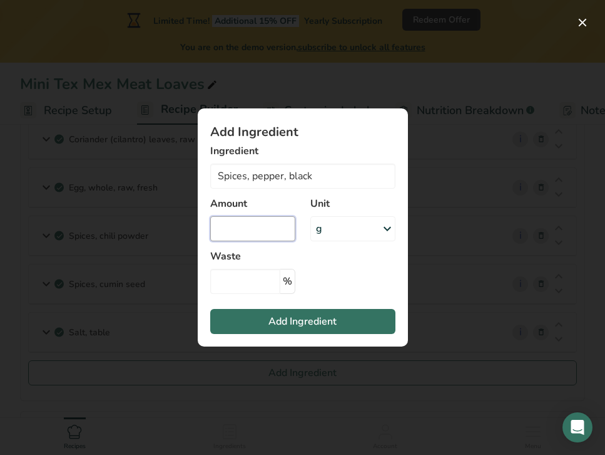
click at [274, 237] on input "Add ingredient modal" at bounding box center [252, 228] width 85 height 25
type input "0.5"
click at [380, 222] on icon "Add ingredient modal" at bounding box center [387, 228] width 15 height 23
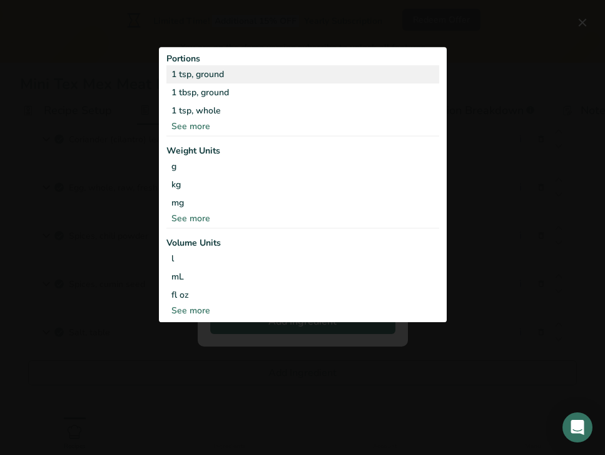
click at [269, 76] on div "1 tsp, ground" at bounding box center [303, 74] width 273 height 18
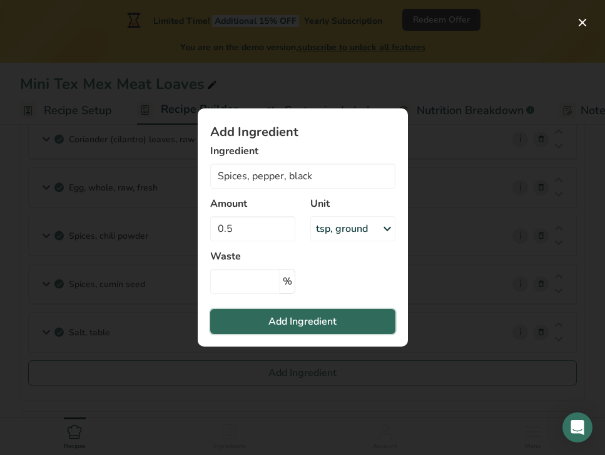
click at [302, 316] on span "Add Ingredient" at bounding box center [303, 321] width 68 height 15
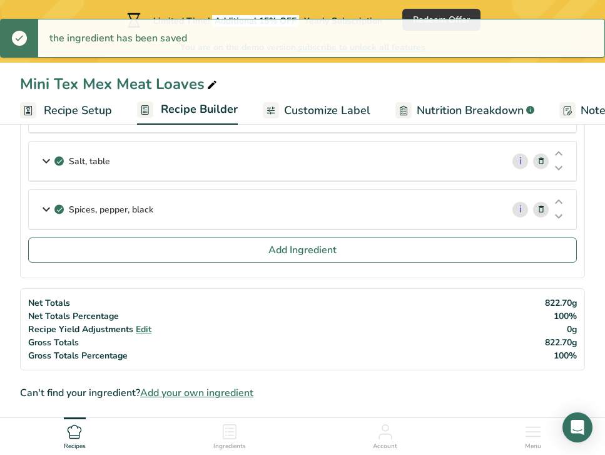
scroll to position [432, 0]
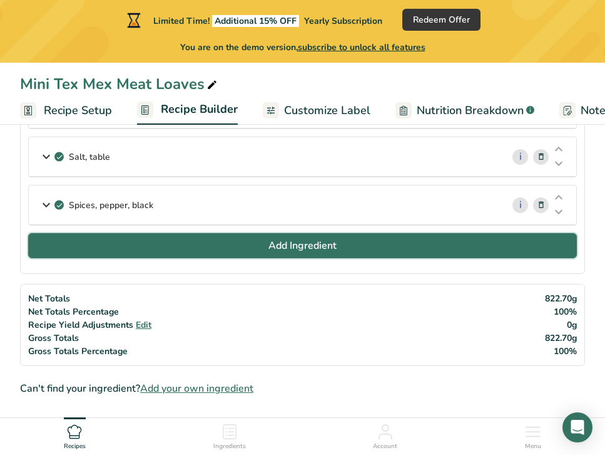
click at [281, 246] on span "Add Ingredient" at bounding box center [303, 245] width 68 height 15
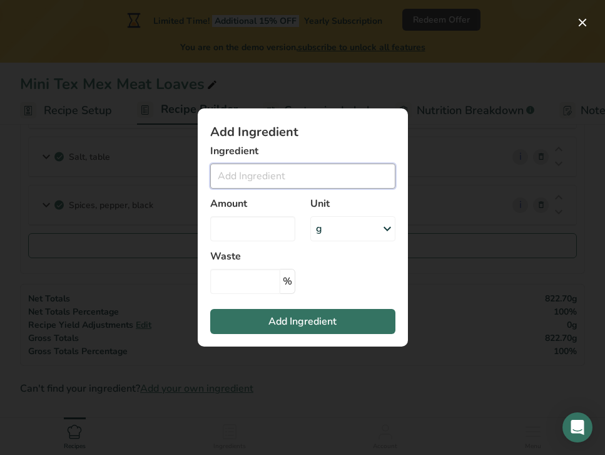
click at [271, 183] on input "Add ingredient modal" at bounding box center [302, 175] width 185 height 25
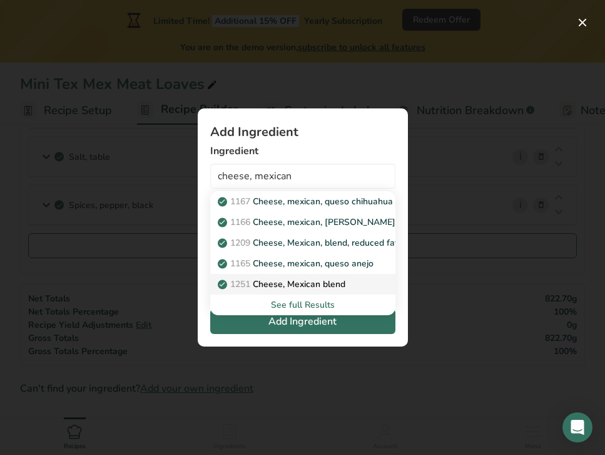
click at [331, 281] on p "1251 Cheese, Mexican blend" at bounding box center [282, 283] width 125 height 13
type input "Cheese, Mexican blend"
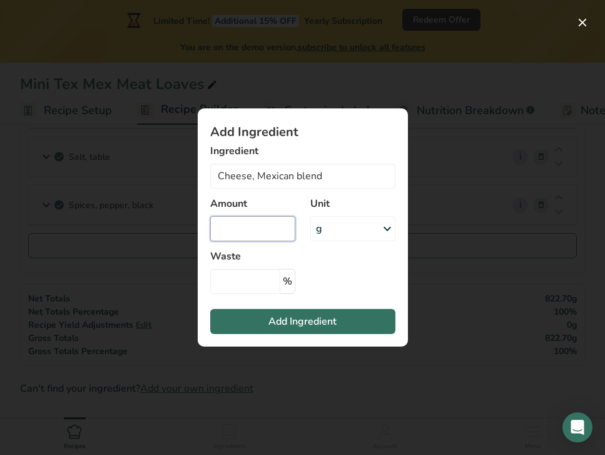
click at [260, 227] on input "Add ingredient modal" at bounding box center [252, 228] width 85 height 25
type input "1"
click at [339, 235] on div "g" at bounding box center [353, 228] width 85 height 25
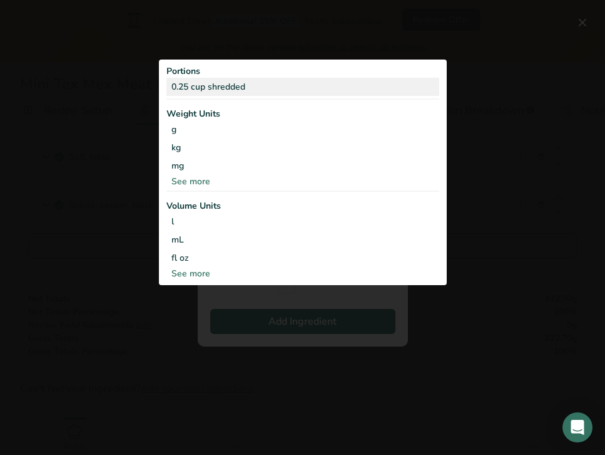
click at [262, 85] on div "0.25 cup shredded" at bounding box center [303, 87] width 273 height 18
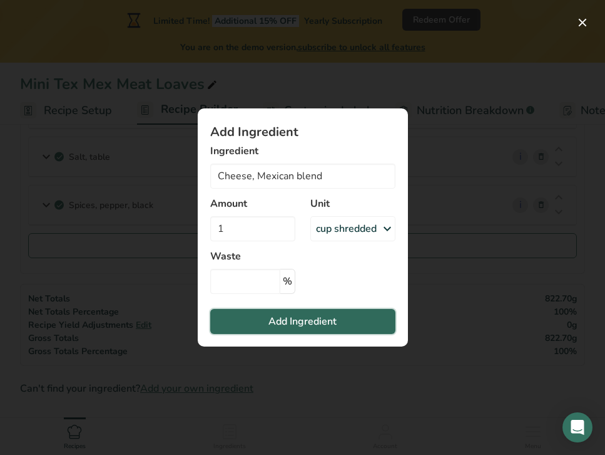
click at [324, 316] on span "Add Ingredient" at bounding box center [303, 321] width 68 height 15
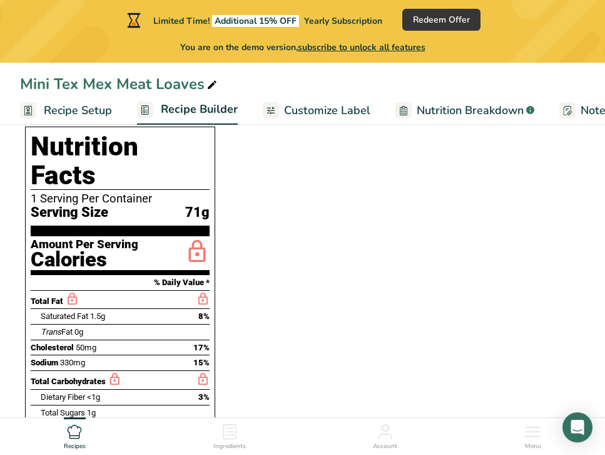
scroll to position [770, 0]
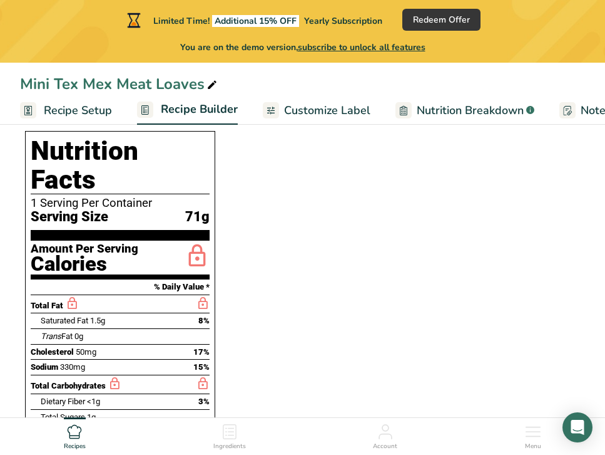
click at [314, 223] on section "Ingredients Chicken, ground, raw i Amount 0.455 Unit kg Portions 4 oz crumbled …" at bounding box center [302, 168] width 565 height 1481
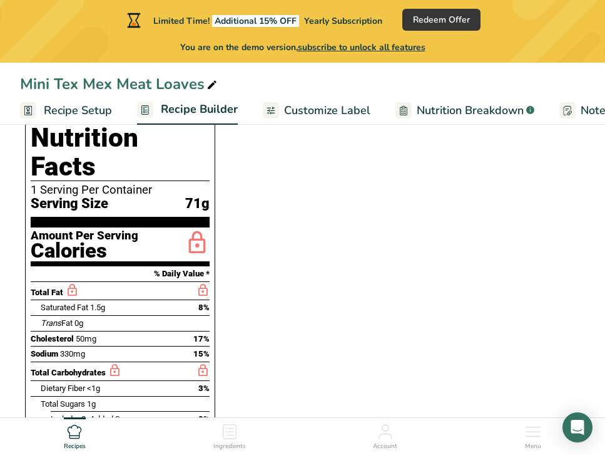
scroll to position [768, 0]
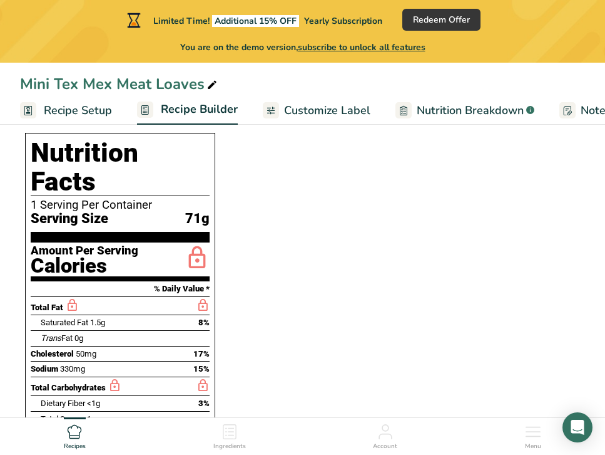
click at [446, 102] on span "Nutrition Breakdown" at bounding box center [470, 110] width 107 height 17
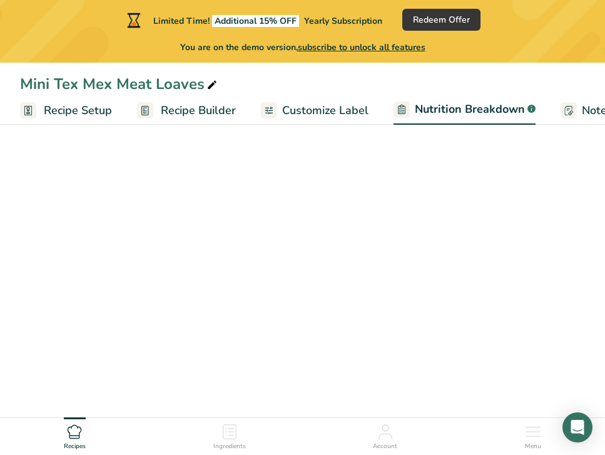
scroll to position [0, 53]
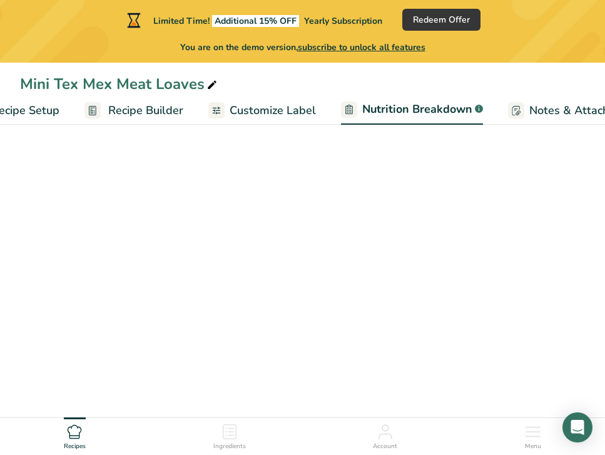
select select "Calories"
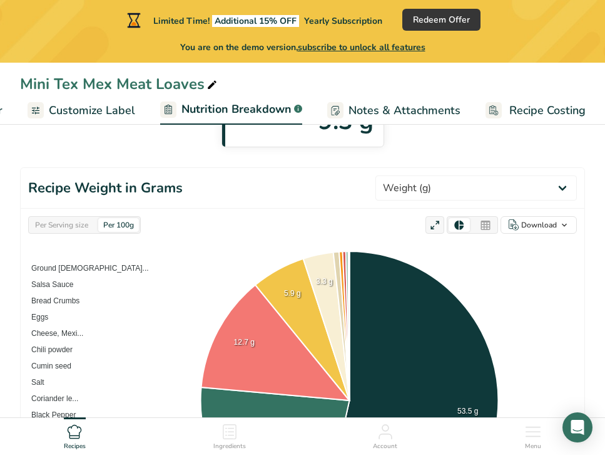
scroll to position [216, 0]
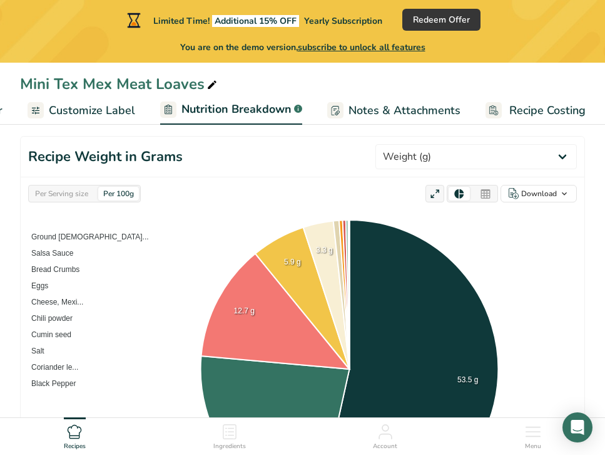
click at [114, 105] on span "Customize Label" at bounding box center [92, 110] width 86 height 17
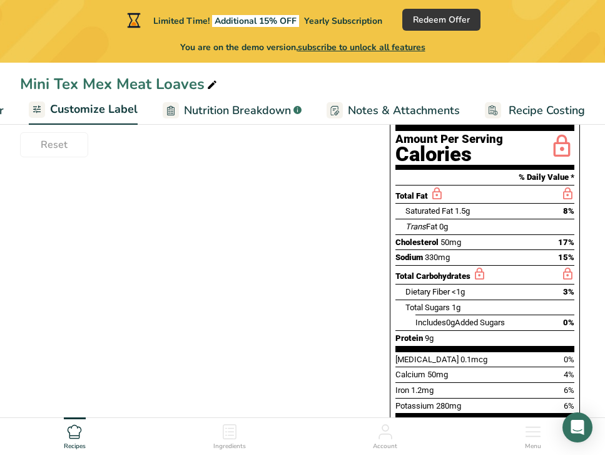
scroll to position [302, 0]
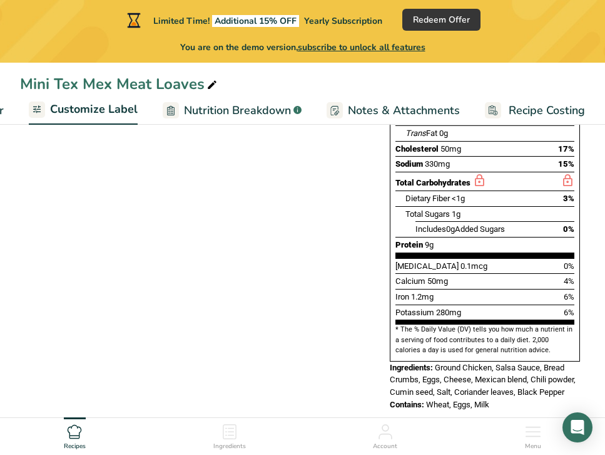
drag, startPoint x: 505, startPoint y: 389, endPoint x: 431, endPoint y: 316, distance: 104.0
click at [431, 316] on div "Nutrition Facts 1 Serving Per Container Serving Size 71g Amount Per Serving Cal…" at bounding box center [485, 169] width 200 height 492
drag, startPoint x: 369, startPoint y: 158, endPoint x: 503, endPoint y: 382, distance: 261.2
click at [503, 382] on div "Choose your label style Standard FDA label USA (FDA) Standard FDA label Tabular…" at bounding box center [302, 168] width 565 height 507
copy div "Suggested serving size .a-a{fill:#347362;}.b-a{fill:#fff;} Reset Standard Compo…"
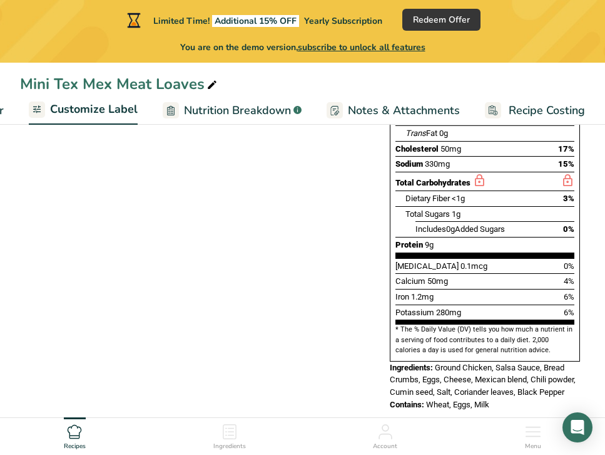
click at [341, 257] on div "Choose your label style Standard FDA label USA (FDA) Standard FDA label Tabular…" at bounding box center [302, 168] width 565 height 507
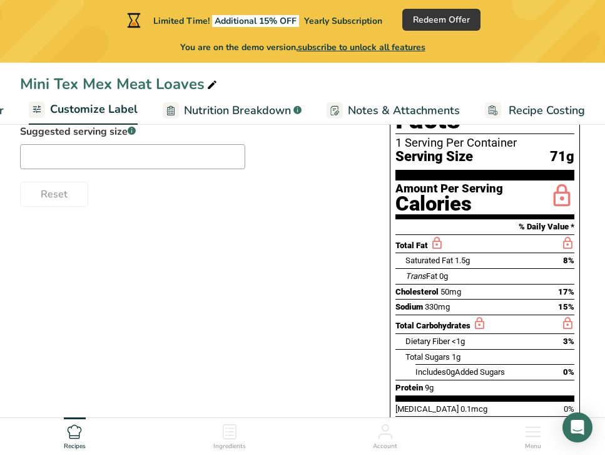
scroll to position [0, 0]
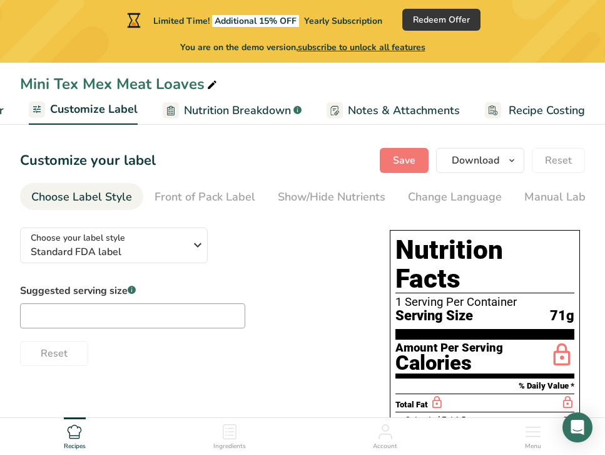
click at [524, 106] on span "Recipe Costing" at bounding box center [547, 110] width 76 height 17
